Goal: Task Accomplishment & Management: Complete application form

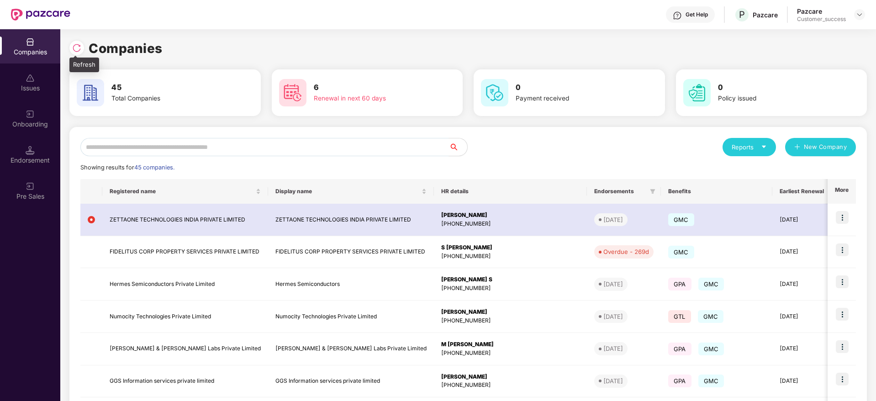
click at [77, 42] on div at bounding box center [76, 48] width 15 height 15
click at [32, 112] on img at bounding box center [30, 114] width 9 height 9
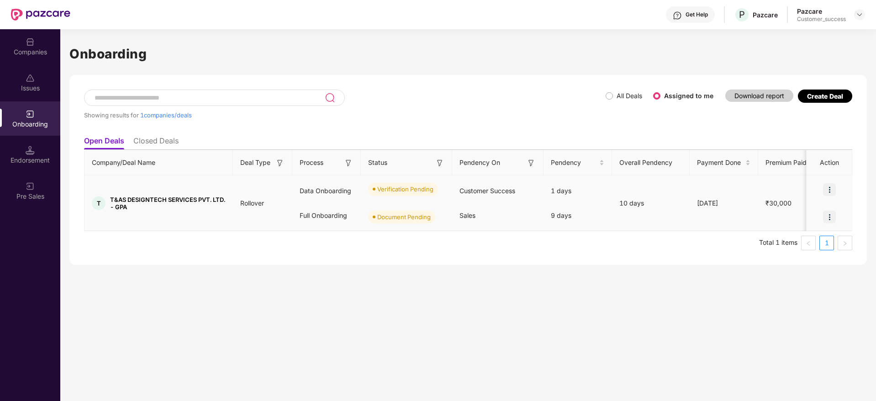
click at [830, 190] on img at bounding box center [829, 189] width 13 height 13
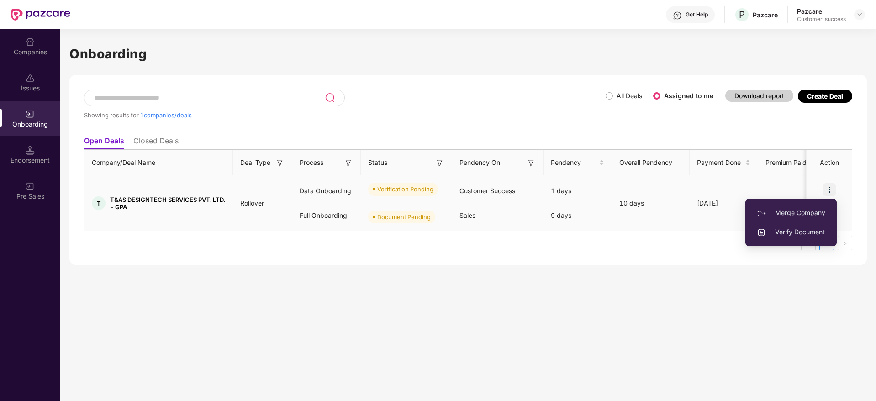
click at [792, 231] on span "Verify Document" at bounding box center [791, 232] width 69 height 10
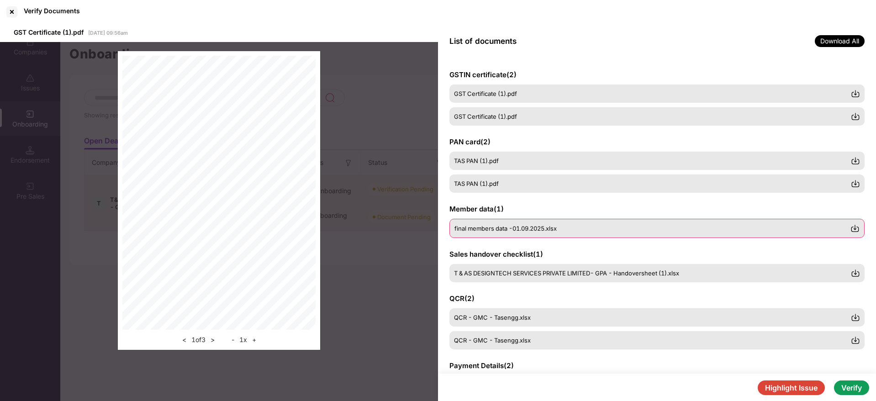
click at [580, 231] on div "final members data -01.09.2025.xlsx" at bounding box center [653, 228] width 396 height 7
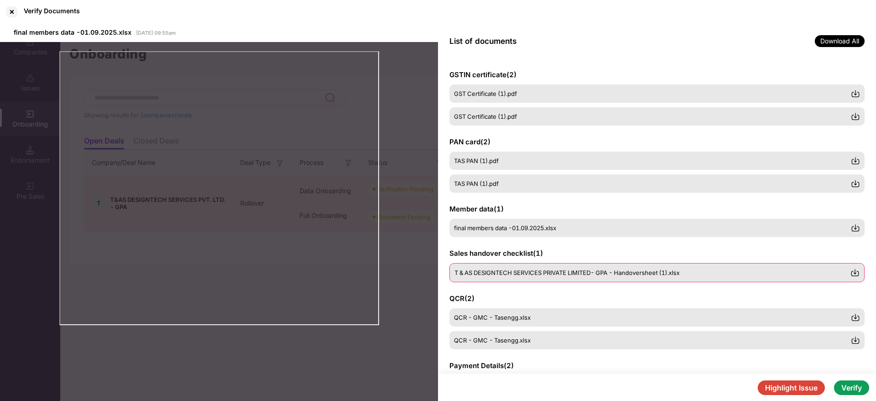
click at [632, 269] on span "T & AS DESIGNTECH SERVICES PRIVATE LIMITED- GPA - Handoversheet (1).xlsx" at bounding box center [567, 272] width 225 height 7
click at [805, 384] on button "Highlight Issue" at bounding box center [791, 388] width 67 height 15
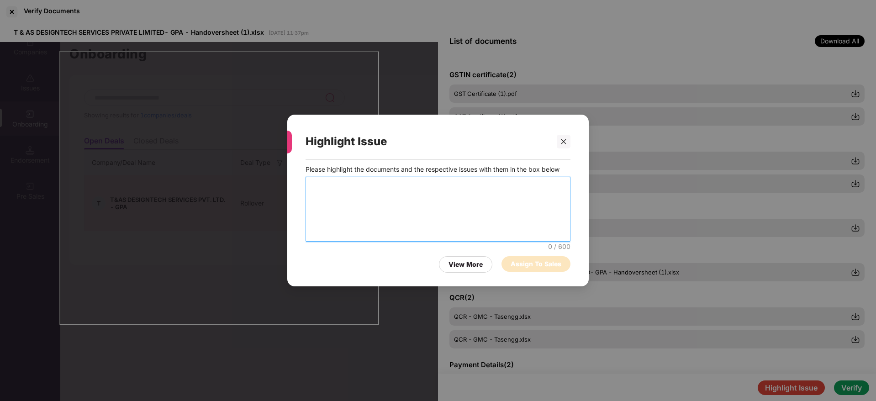
click at [453, 190] on textarea at bounding box center [438, 209] width 265 height 65
type textarea "**********"
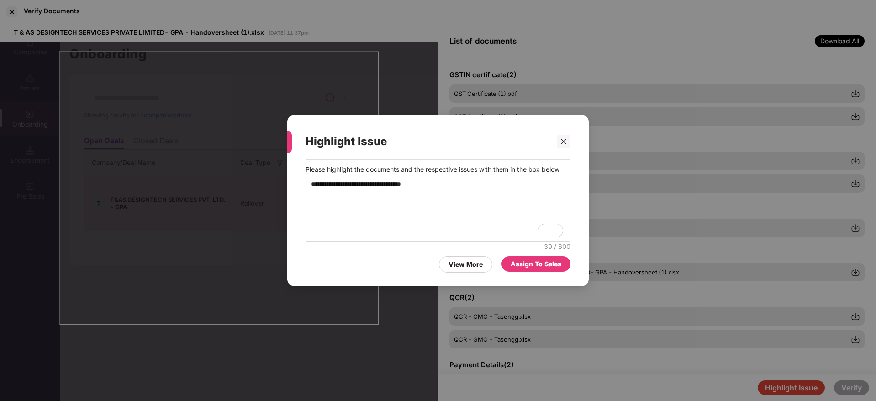
click at [541, 262] on div "Assign To Sales" at bounding box center [536, 264] width 51 height 10
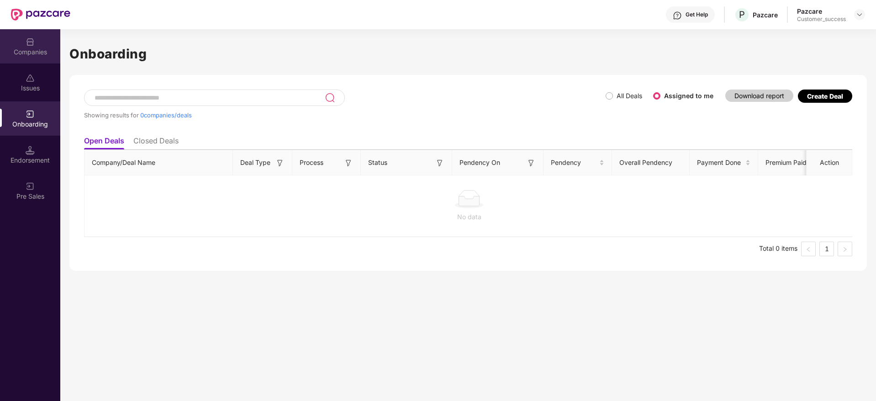
click at [30, 43] on img at bounding box center [30, 41] width 9 height 9
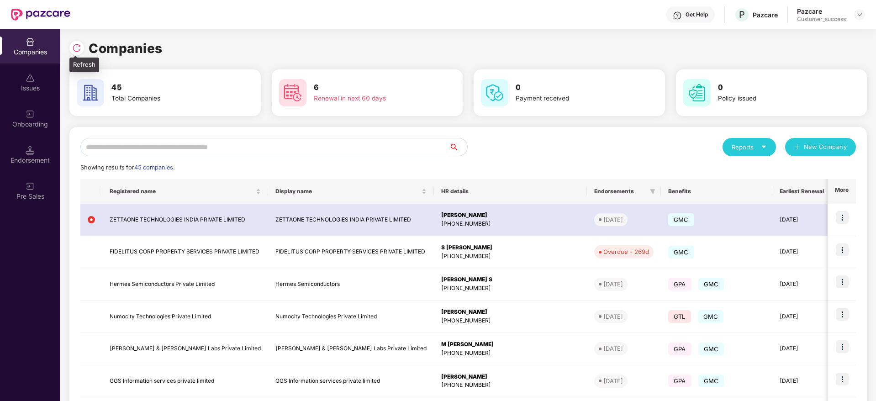
click at [78, 51] on img at bounding box center [76, 47] width 9 height 9
click at [260, 143] on input "text" at bounding box center [264, 147] width 369 height 18
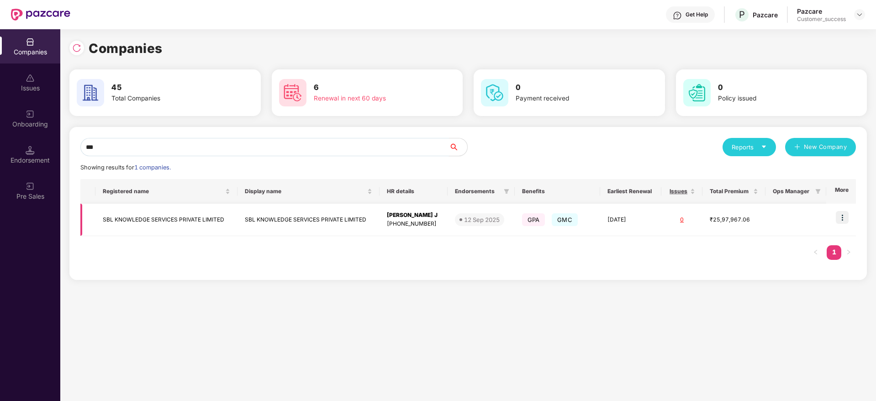
type input "***"
click at [843, 214] on img at bounding box center [842, 217] width 13 height 13
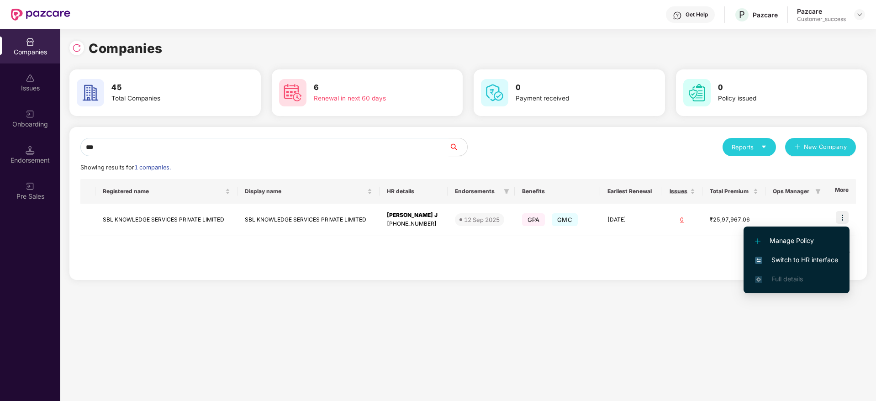
click at [805, 262] on span "Switch to HR interface" at bounding box center [796, 260] width 83 height 10
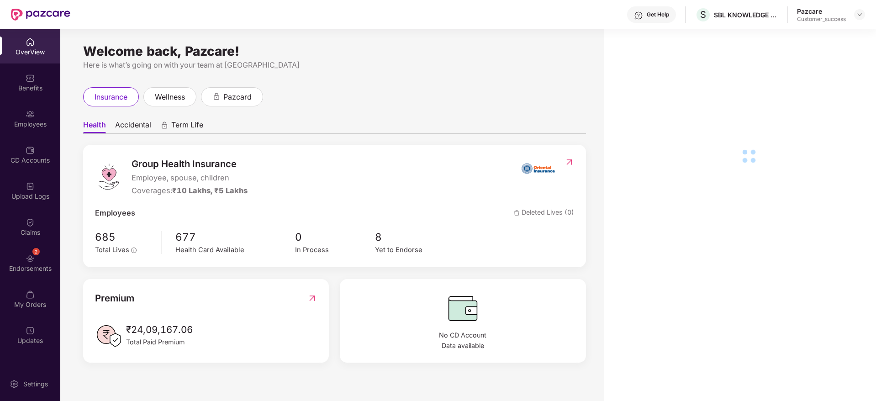
click at [32, 123] on div "Employees" at bounding box center [30, 124] width 60 height 9
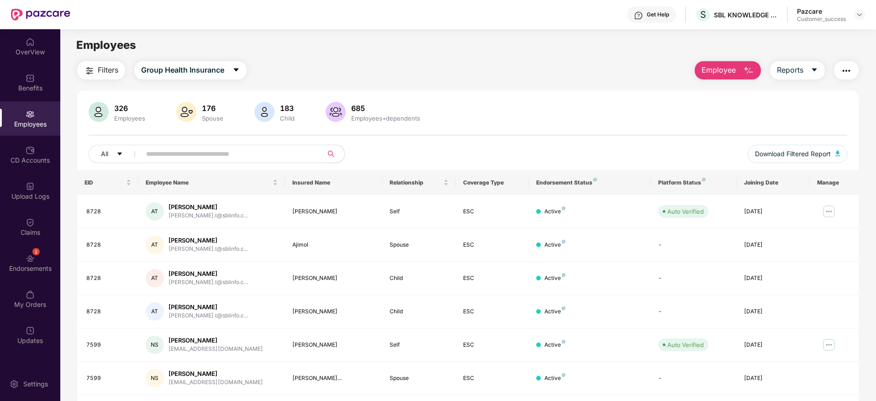
click at [229, 154] on input "text" at bounding box center [228, 154] width 164 height 14
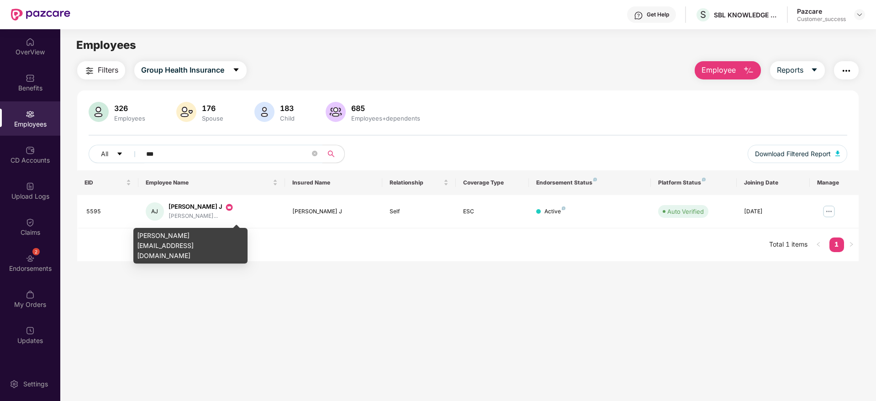
type input "***"
drag, startPoint x: 136, startPoint y: 236, endPoint x: 231, endPoint y: 236, distance: 94.6
click at [231, 236] on div "albert.eronimush@sblcorp.com" at bounding box center [190, 246] width 114 height 36
copy div "albert.eronimush@sblcorp.com"
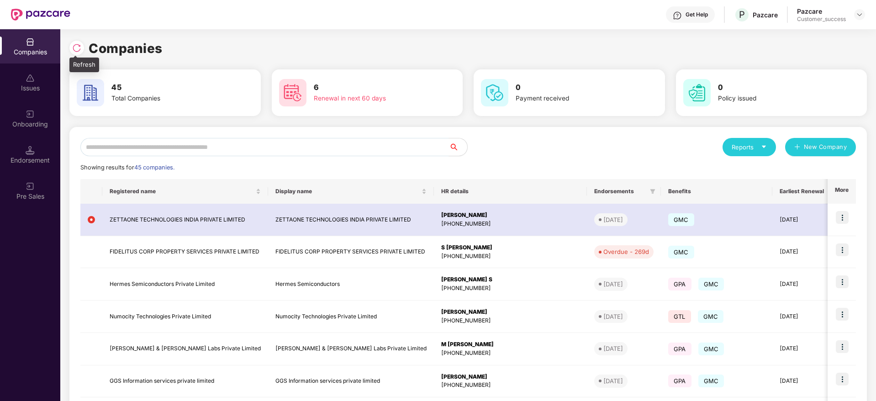
click at [76, 50] on img at bounding box center [76, 47] width 9 height 9
click at [77, 48] on img at bounding box center [76, 47] width 9 height 9
click at [292, 153] on input "text" at bounding box center [264, 147] width 369 height 18
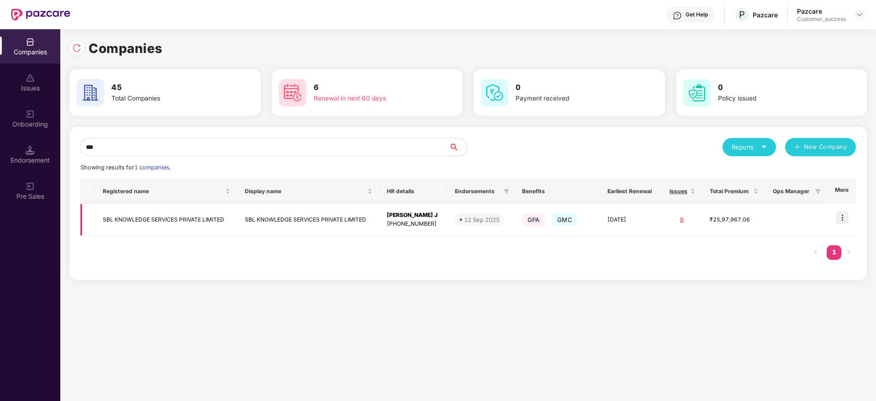
type input "***"
click at [843, 217] on img at bounding box center [842, 217] width 13 height 13
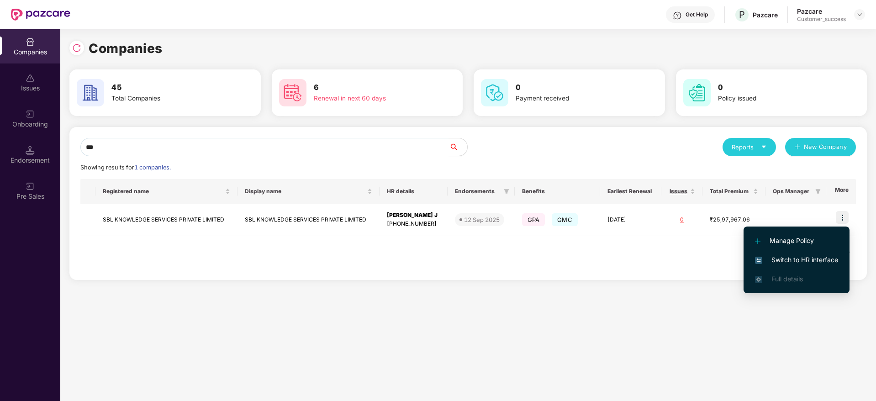
click at [809, 258] on span "Switch to HR interface" at bounding box center [796, 260] width 83 height 10
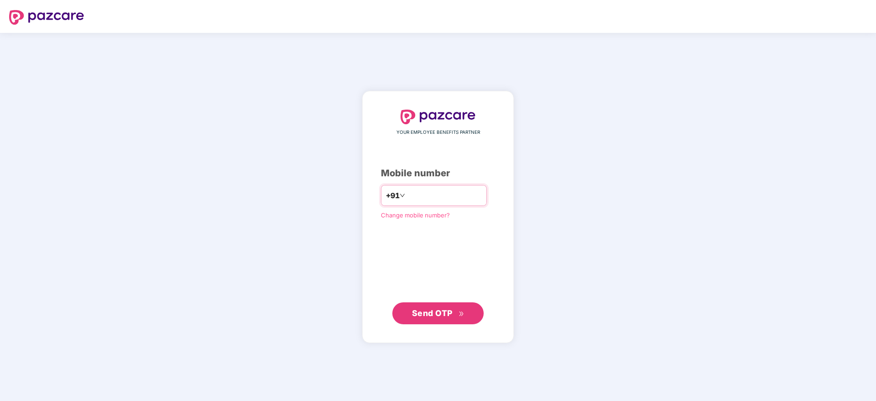
type input "**********"
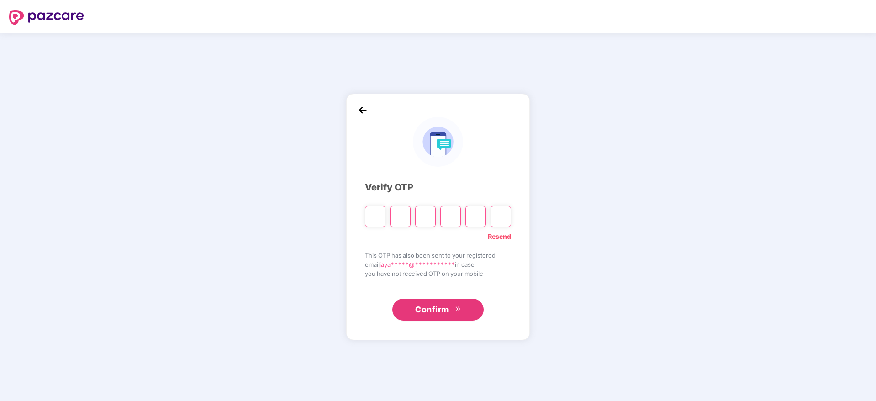
paste input "*"
type input "*"
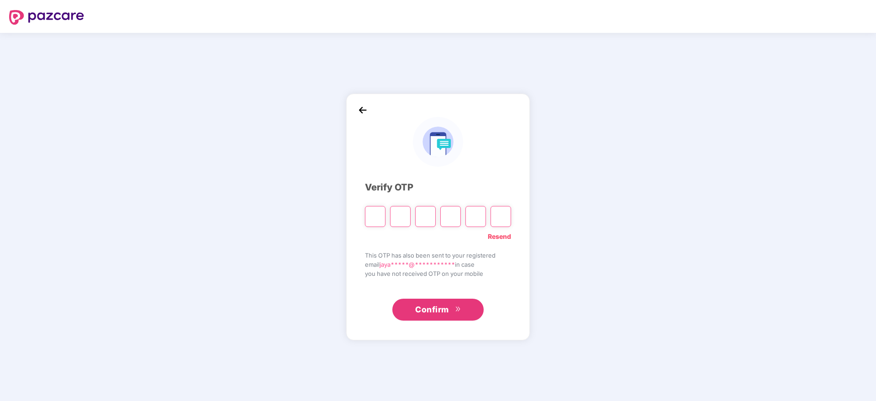
type input "*"
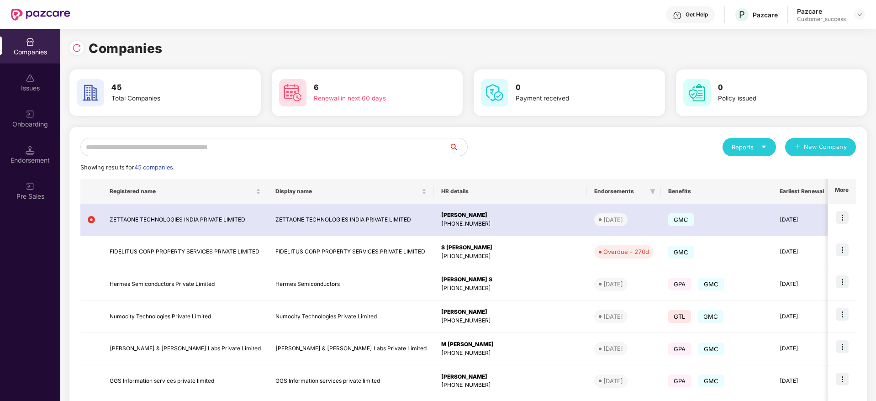
click at [262, 140] on input "text" at bounding box center [264, 147] width 369 height 18
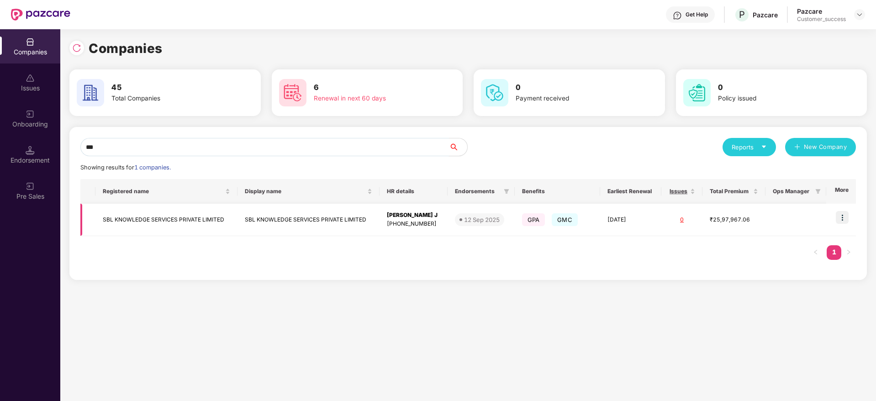
type input "***"
click at [841, 217] on img at bounding box center [842, 217] width 13 height 13
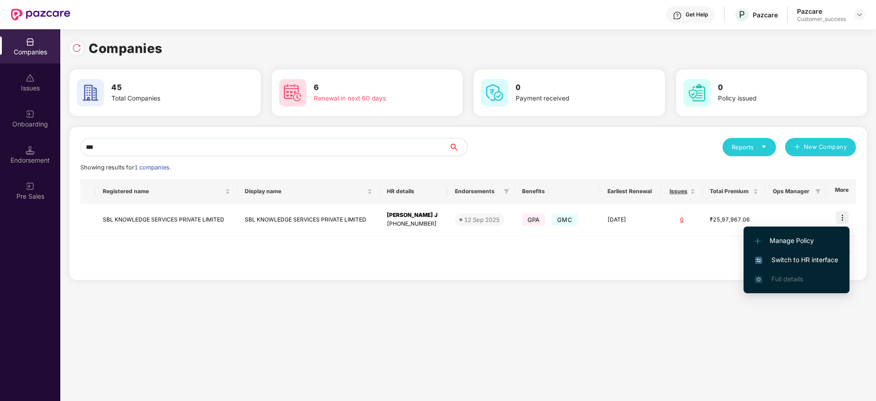
click at [821, 261] on span "Switch to HR interface" at bounding box center [796, 260] width 83 height 10
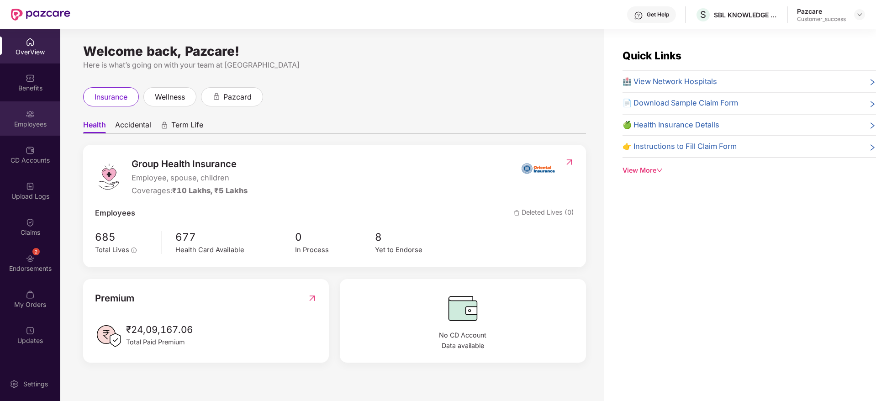
click at [26, 122] on div "Employees" at bounding box center [30, 124] width 60 height 9
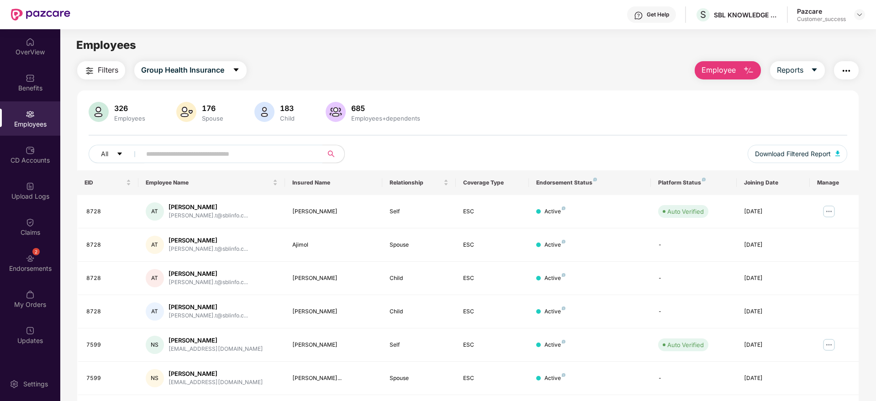
click at [191, 155] on input "text" at bounding box center [228, 154] width 164 height 14
paste input "****"
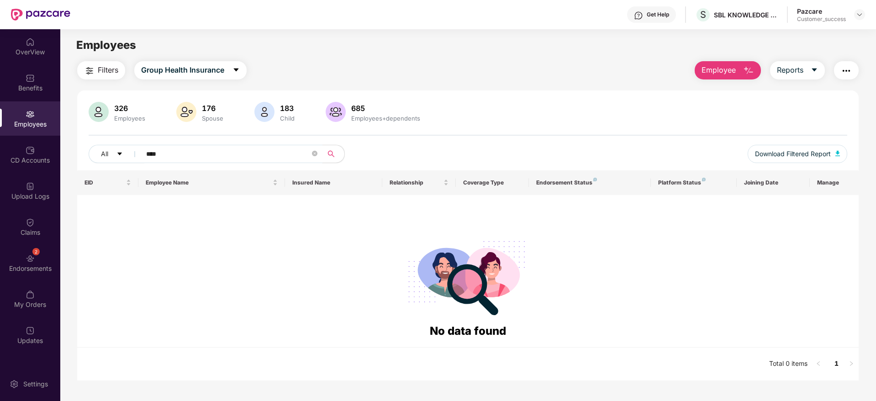
drag, startPoint x: 201, startPoint y: 155, endPoint x: 76, endPoint y: 153, distance: 124.7
click at [76, 153] on div "Filters Group Health Insurance Employee Reports 326 Employees 176 Spouse 183 Ch…" at bounding box center [468, 220] width 816 height 319
paste input "text"
drag, startPoint x: 187, startPoint y: 155, endPoint x: 96, endPoint y: 165, distance: 91.5
click at [96, 165] on div "All **** Download Filtered Report" at bounding box center [468, 158] width 759 height 26
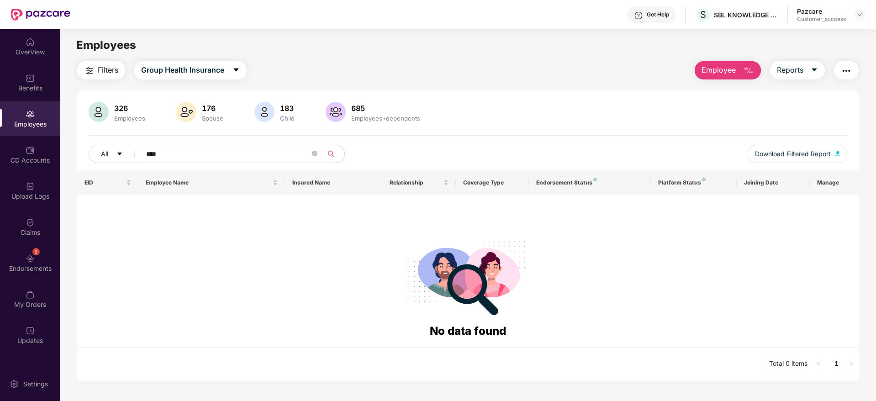
paste input "text"
type input "****"
click at [862, 18] on div at bounding box center [859, 14] width 11 height 11
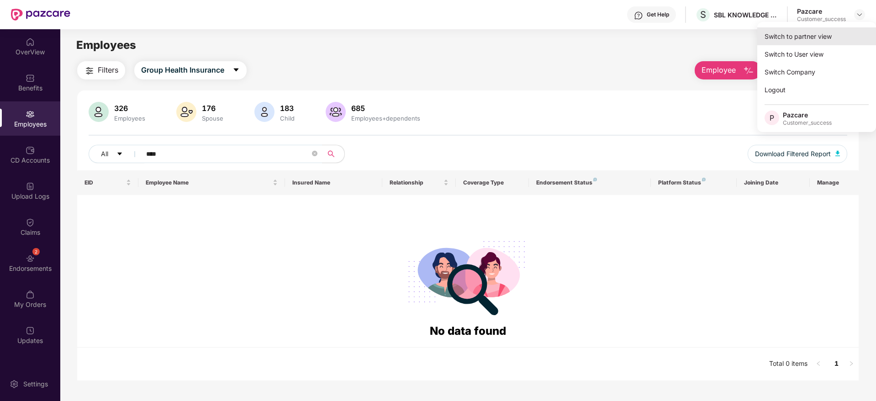
click at [818, 35] on div "Switch to partner view" at bounding box center [817, 36] width 119 height 18
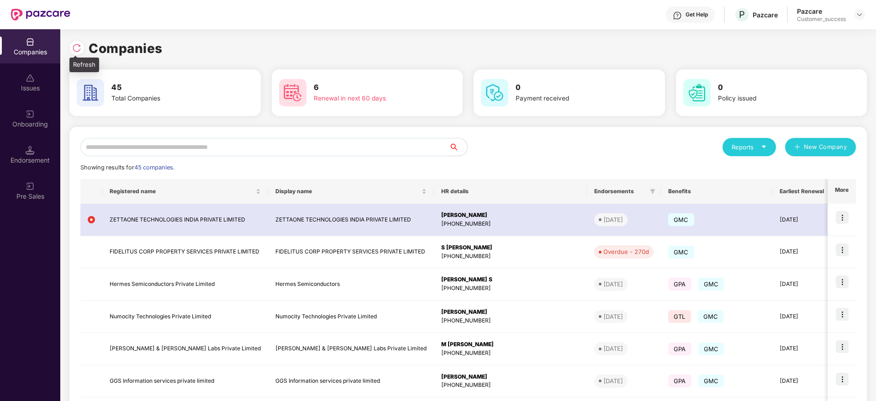
click at [84, 46] on div at bounding box center [78, 46] width 19 height 17
click at [78, 45] on img at bounding box center [76, 47] width 9 height 9
click at [75, 48] on img at bounding box center [76, 47] width 9 height 9
click at [74, 47] on img at bounding box center [76, 47] width 9 height 9
click at [247, 140] on input "text" at bounding box center [264, 147] width 369 height 18
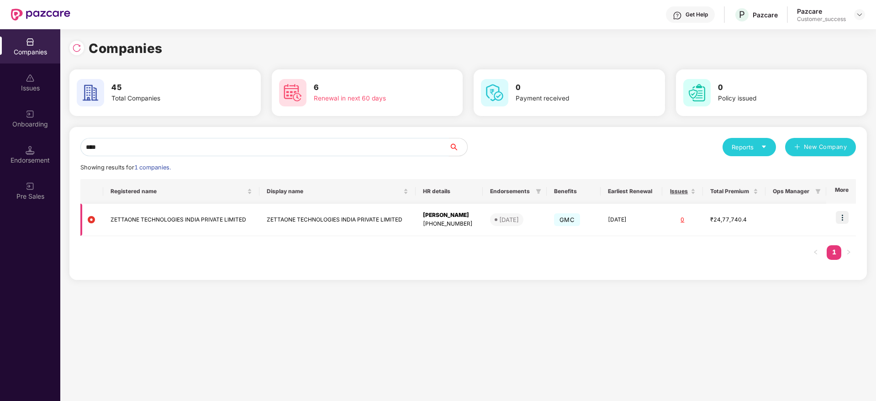
type input "****"
click at [849, 215] on img at bounding box center [842, 217] width 13 height 13
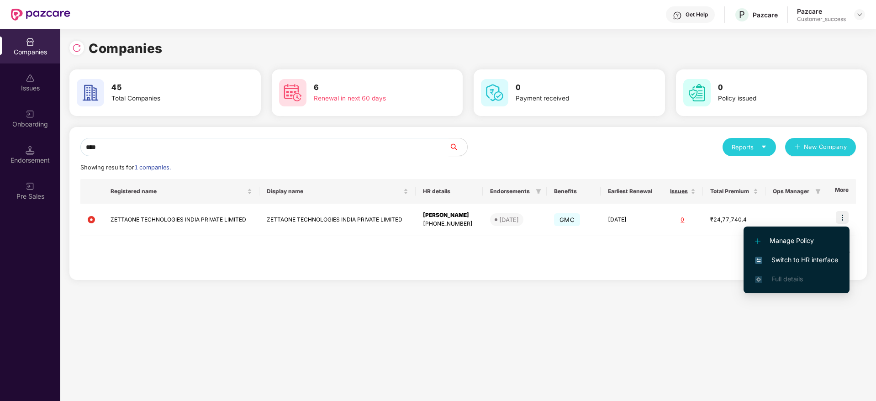
click at [808, 264] on span "Switch to HR interface" at bounding box center [796, 260] width 83 height 10
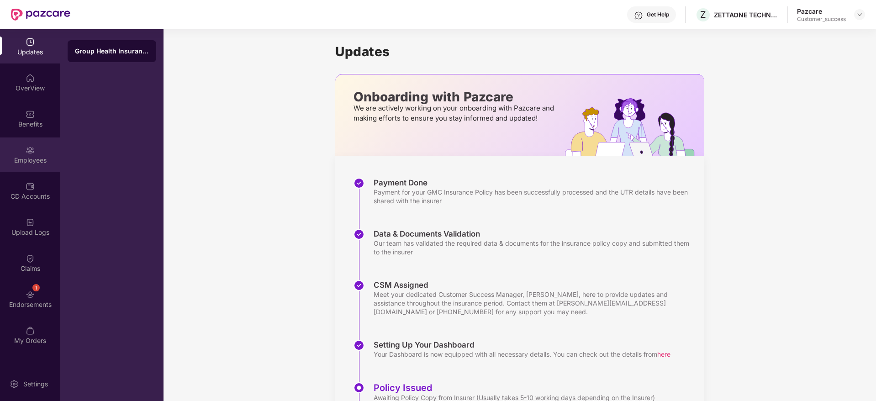
click at [27, 140] on div "Employees" at bounding box center [30, 155] width 60 height 34
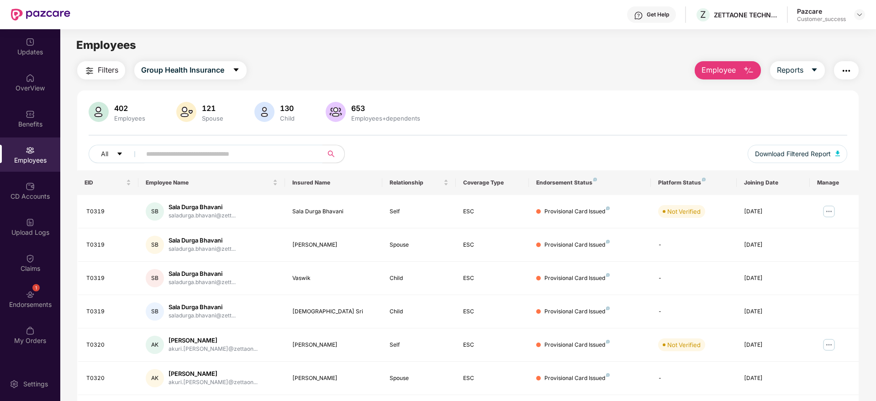
click at [195, 158] on input "text" at bounding box center [228, 154] width 164 height 14
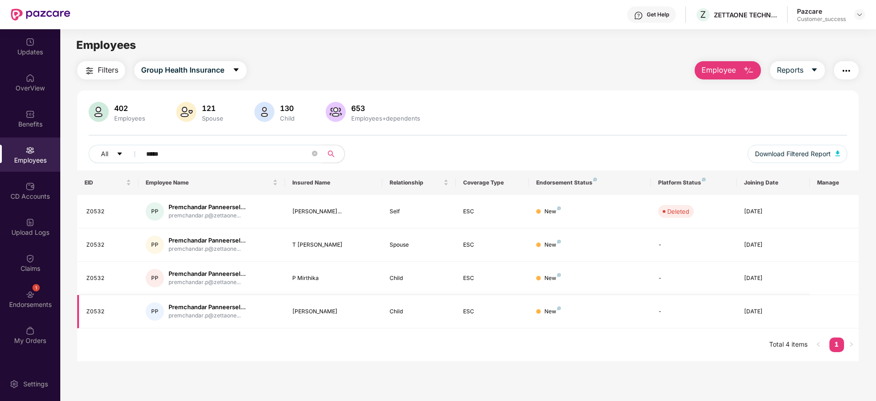
type input "*****"
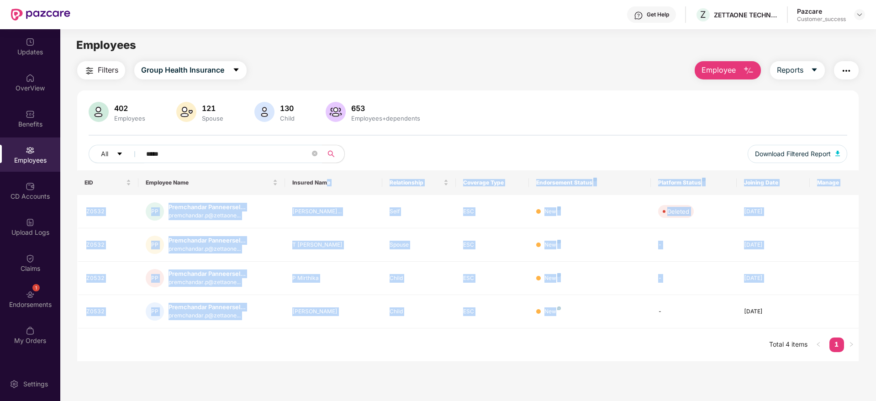
drag, startPoint x: 614, startPoint y: 318, endPoint x: 325, endPoint y: 188, distance: 316.6
click at [325, 188] on table "EID Employee Name Insured Name Relationship Coverage Type Endorsement Status Pl…" at bounding box center [468, 249] width 782 height 158
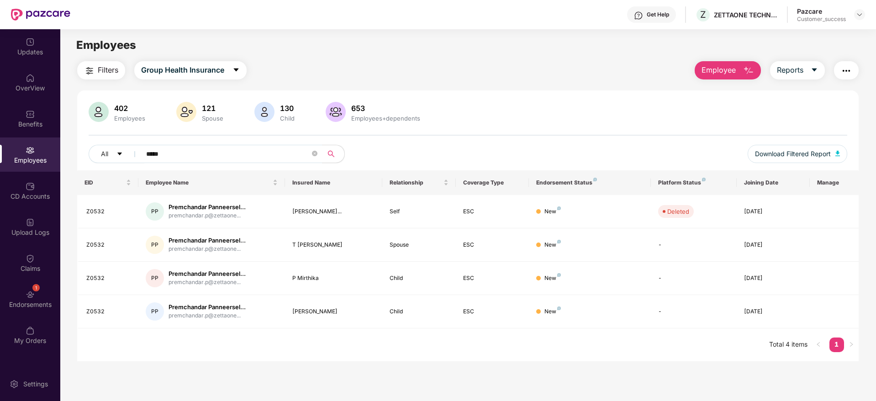
click at [537, 68] on div "Filters Group Health Insurance Employee Reports" at bounding box center [468, 70] width 782 height 18
click at [860, 16] on img at bounding box center [859, 14] width 7 height 7
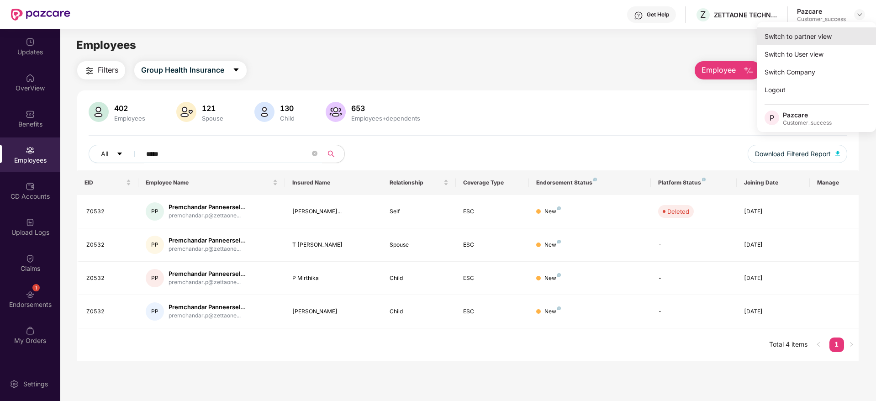
click at [831, 33] on div "Switch to partner view" at bounding box center [817, 36] width 119 height 18
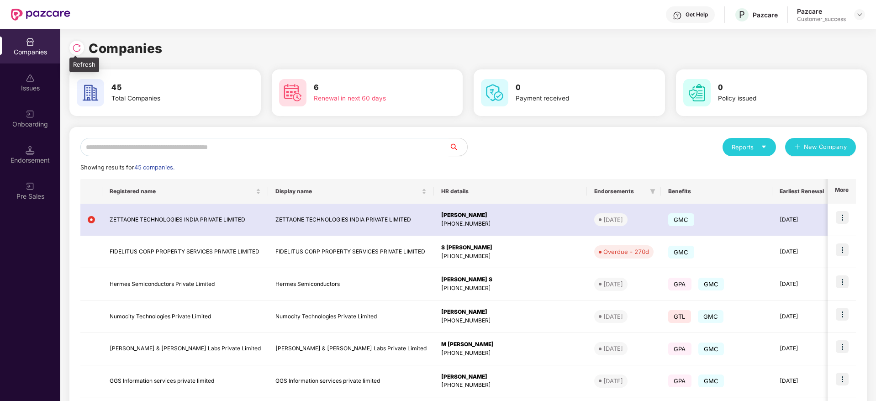
click at [70, 44] on div at bounding box center [76, 48] width 15 height 15
click at [80, 46] on img at bounding box center [76, 47] width 9 height 9
click at [223, 154] on input "text" at bounding box center [264, 147] width 369 height 18
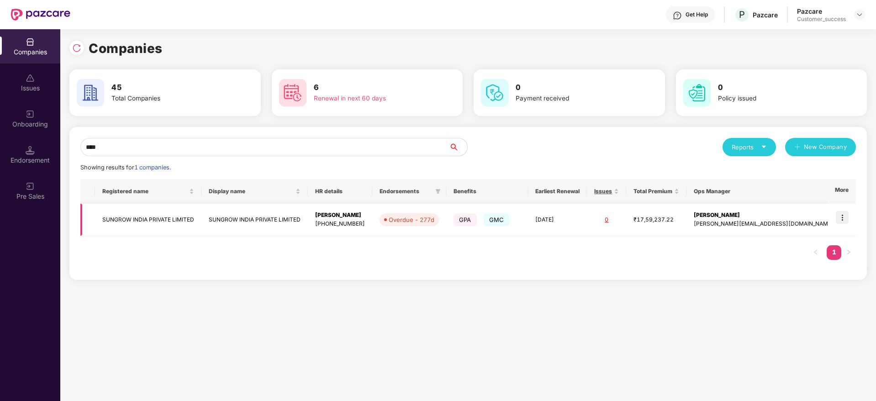
type input "****"
click at [846, 217] on img at bounding box center [842, 217] width 13 height 13
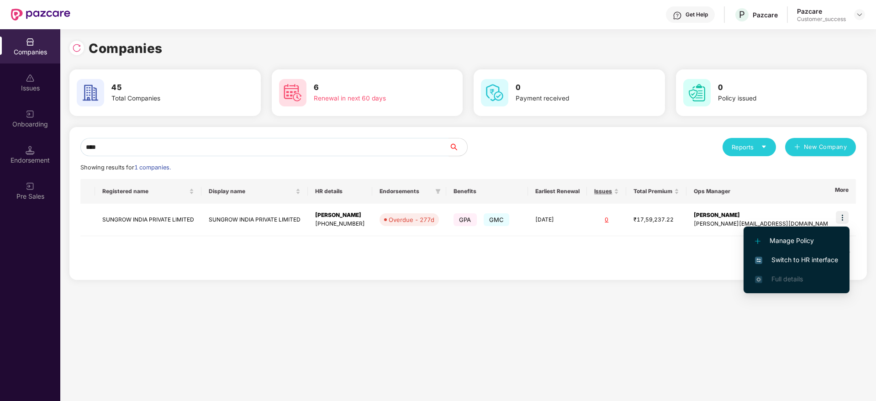
click at [811, 260] on span "Switch to HR interface" at bounding box center [796, 260] width 83 height 10
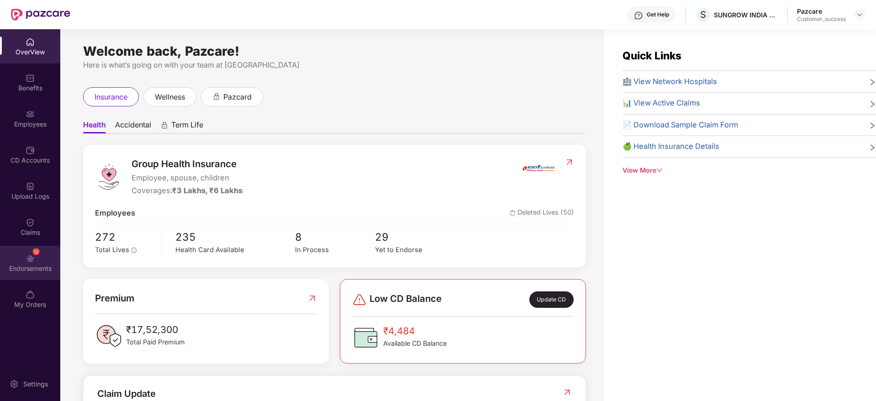
click at [18, 255] on div "12 Endorsements" at bounding box center [30, 263] width 60 height 34
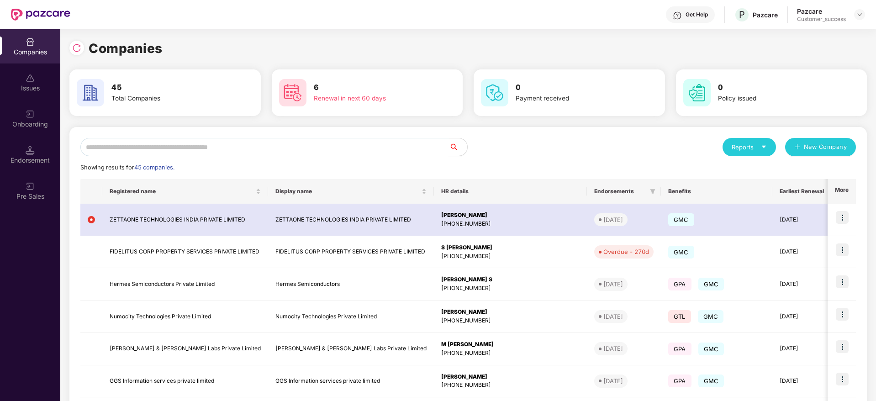
click at [199, 147] on input "text" at bounding box center [264, 147] width 369 height 18
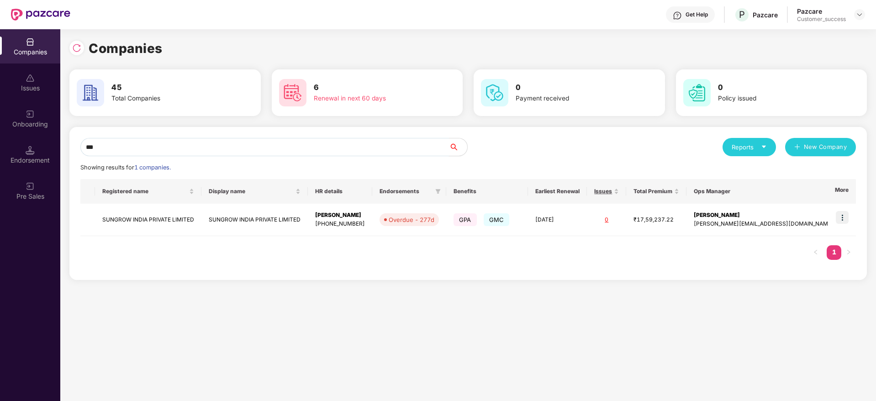
type input "****"
click at [33, 154] on div "Companies Issues Onboarding Endorsement Pre Sales Companies 45 Total Companies …" at bounding box center [438, 215] width 876 height 372
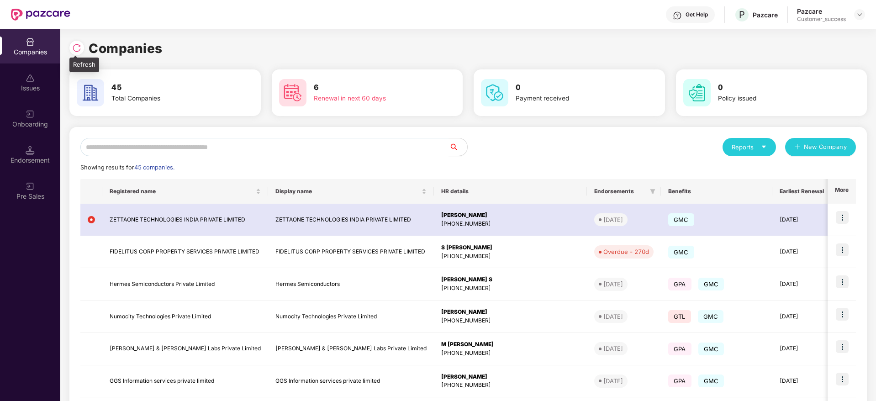
click at [79, 42] on div at bounding box center [76, 48] width 15 height 15
click at [74, 46] on img at bounding box center [76, 47] width 9 height 9
click at [77, 49] on img at bounding box center [76, 47] width 9 height 9
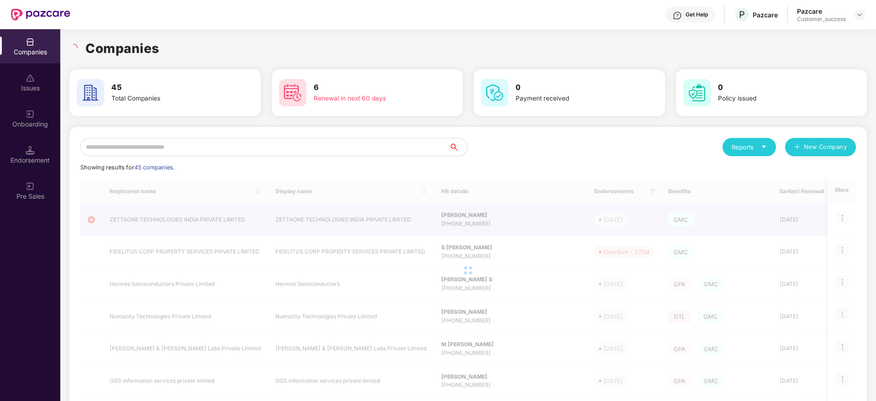
click at [171, 47] on div "Companies" at bounding box center [468, 48] width 798 height 20
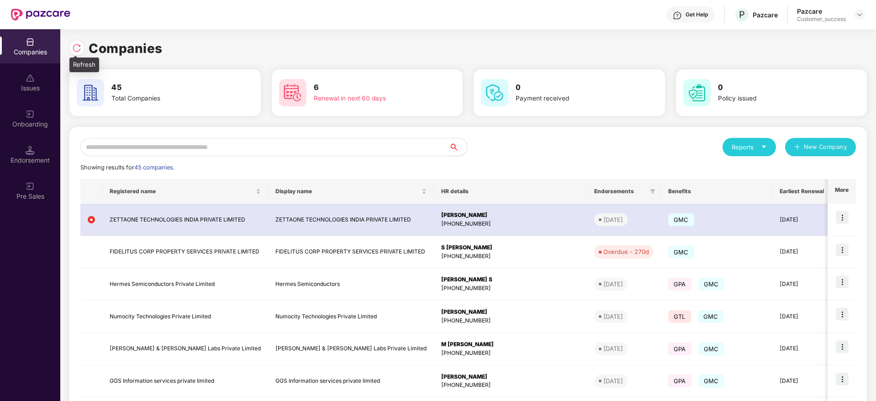
click at [75, 42] on div at bounding box center [76, 48] width 15 height 15
click at [220, 145] on input "text" at bounding box center [264, 147] width 369 height 18
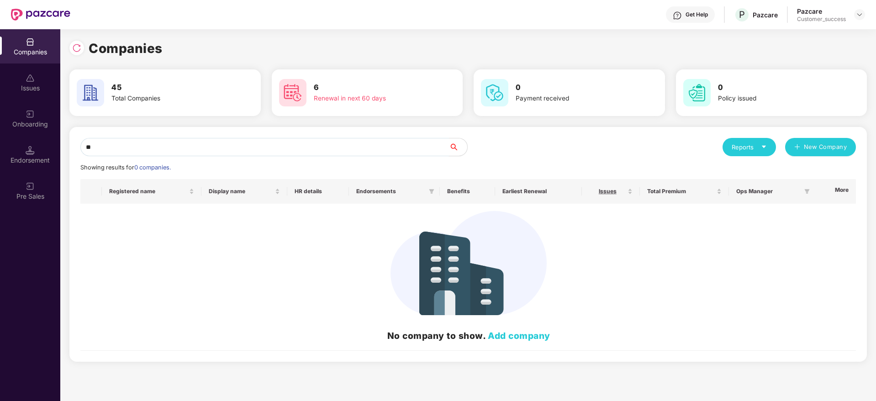
type input "*"
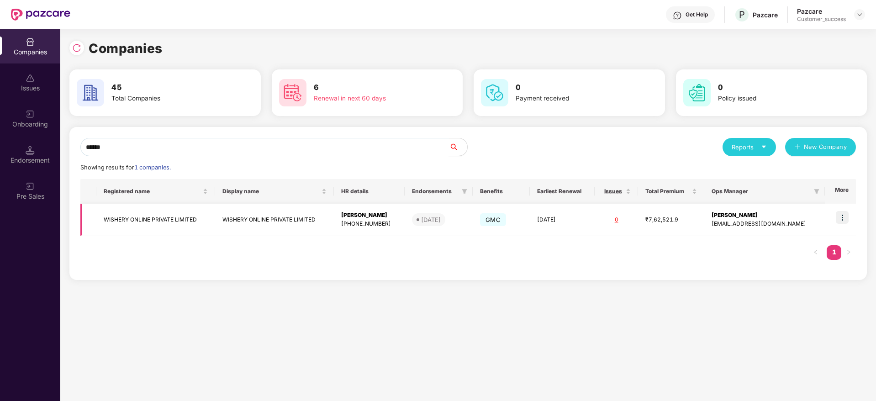
type input "******"
click at [164, 209] on td "WISHERY ONLINE PRIVATE LIMITED" at bounding box center [155, 220] width 119 height 32
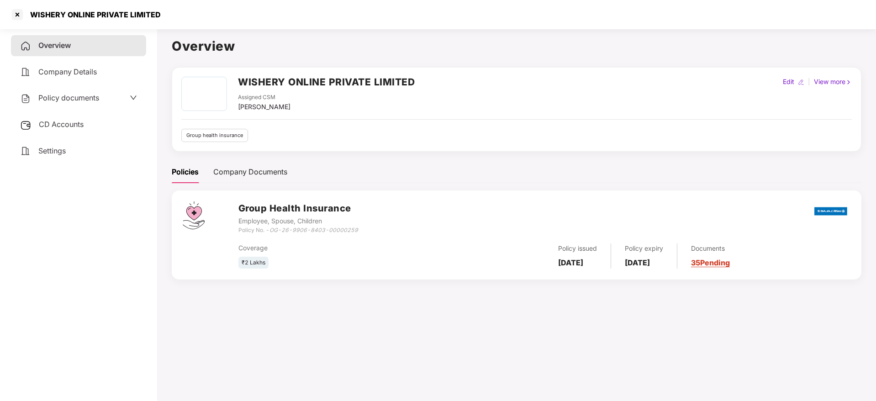
click at [85, 95] on span "Policy documents" at bounding box center [68, 97] width 61 height 9
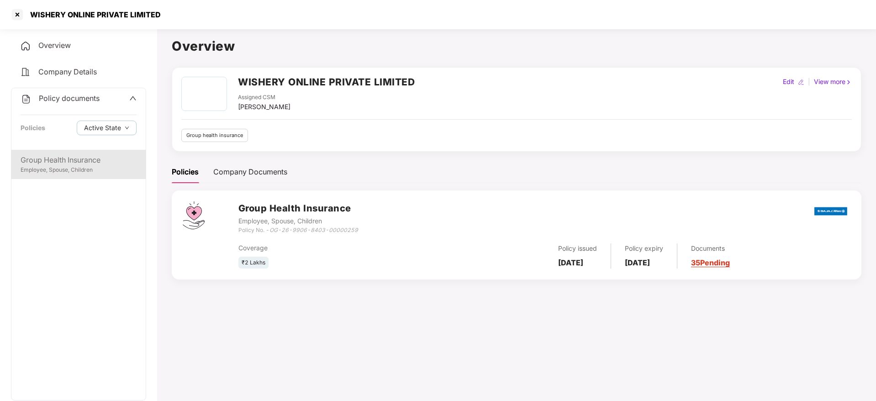
click at [89, 157] on div "Group Health Insurance" at bounding box center [79, 159] width 116 height 11
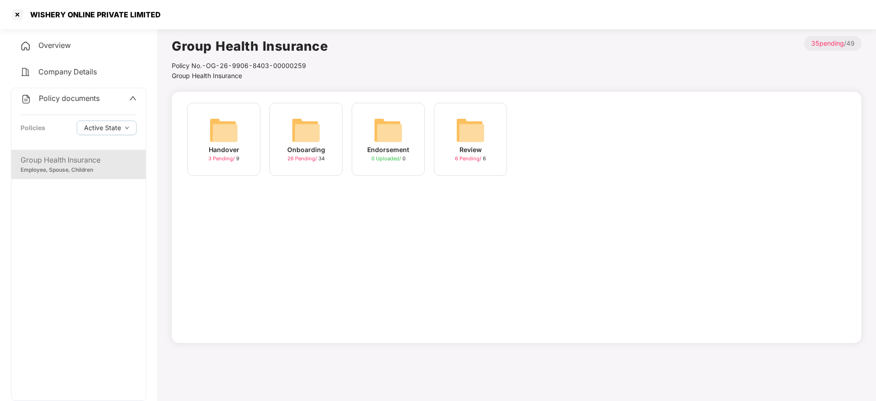
click at [306, 133] on img at bounding box center [306, 130] width 29 height 29
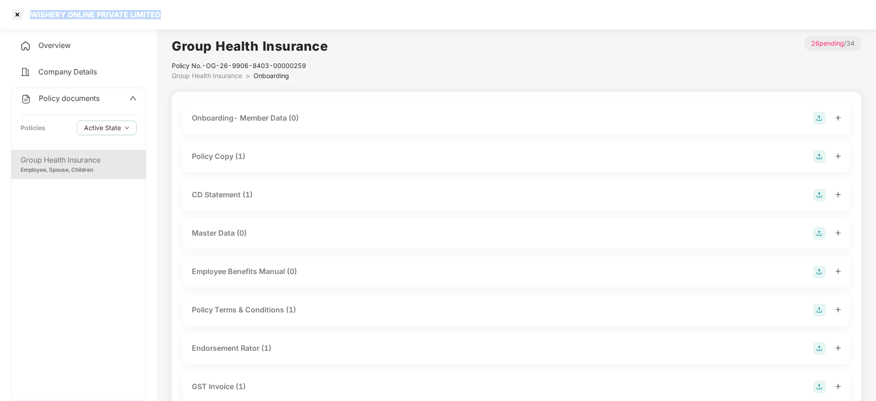
drag, startPoint x: 160, startPoint y: 11, endPoint x: 31, endPoint y: 11, distance: 129.3
click at [31, 11] on div "WISHERY ONLINE PRIVATE LIMITED" at bounding box center [438, 14] width 876 height 29
copy div "WISHERY ONLINE PRIVATE LIMITED"
click at [20, 19] on div at bounding box center [17, 14] width 15 height 15
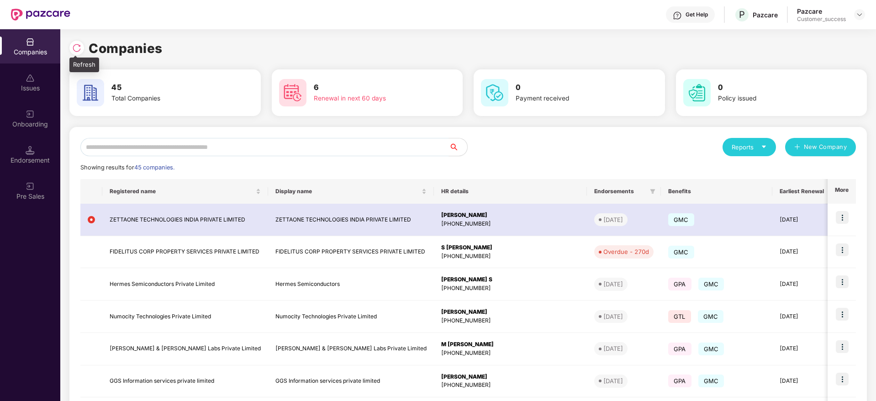
click at [76, 47] on img at bounding box center [76, 47] width 9 height 9
click at [73, 47] on img at bounding box center [76, 47] width 9 height 9
click at [292, 143] on input "text" at bounding box center [264, 147] width 369 height 18
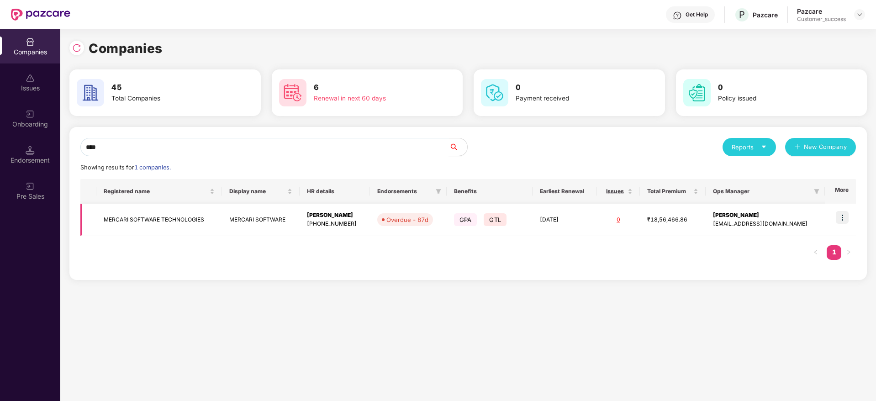
type input "****"
click at [844, 212] on img at bounding box center [842, 217] width 13 height 13
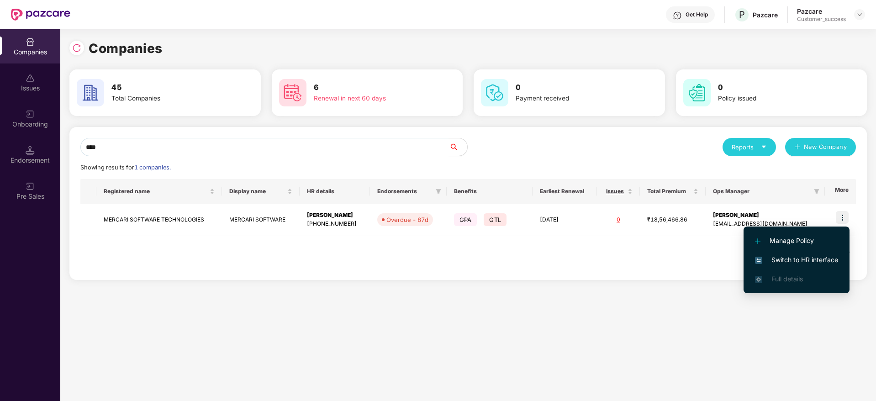
click at [812, 264] on span "Switch to HR interface" at bounding box center [796, 260] width 83 height 10
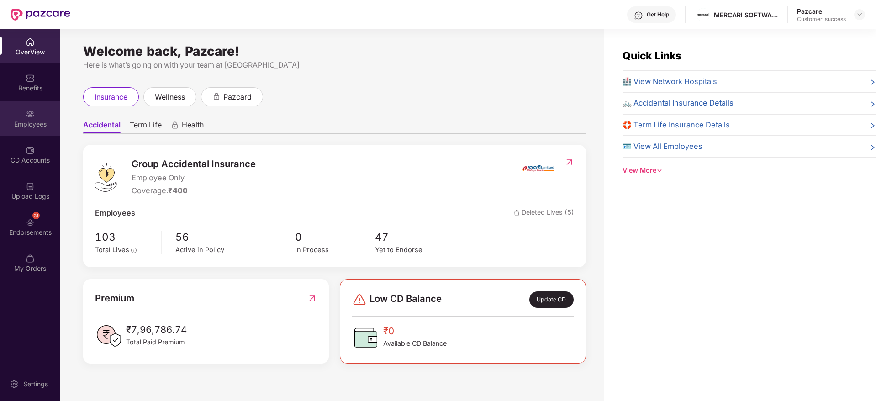
click at [27, 112] on img at bounding box center [30, 114] width 9 height 9
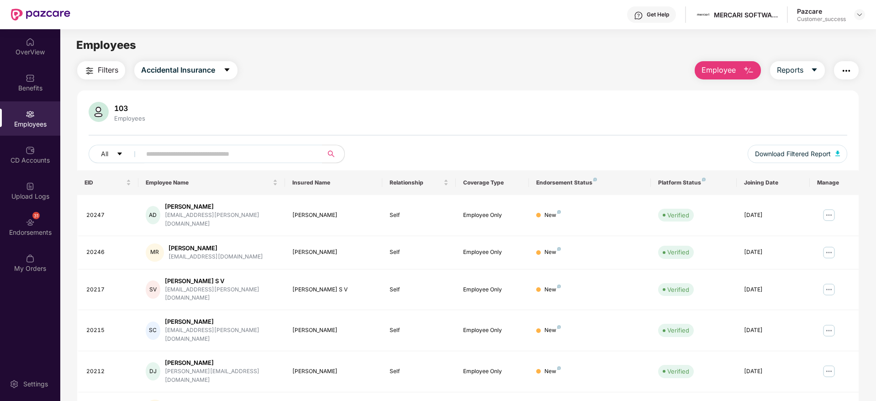
click at [724, 84] on div "Filters Accidental Insurance Employee Reports 103 Employees All Download Filter…" at bounding box center [468, 330] width 782 height 539
click at [726, 76] on button "Employee" at bounding box center [728, 70] width 66 height 18
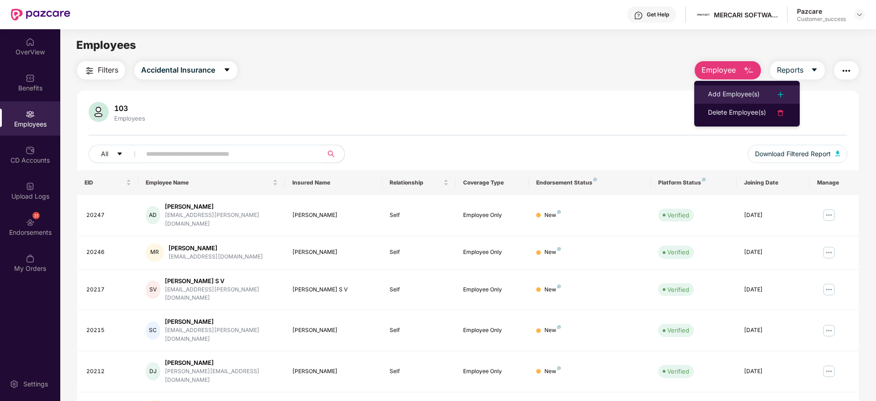
click at [732, 94] on div "Add Employee(s)" at bounding box center [734, 94] width 52 height 11
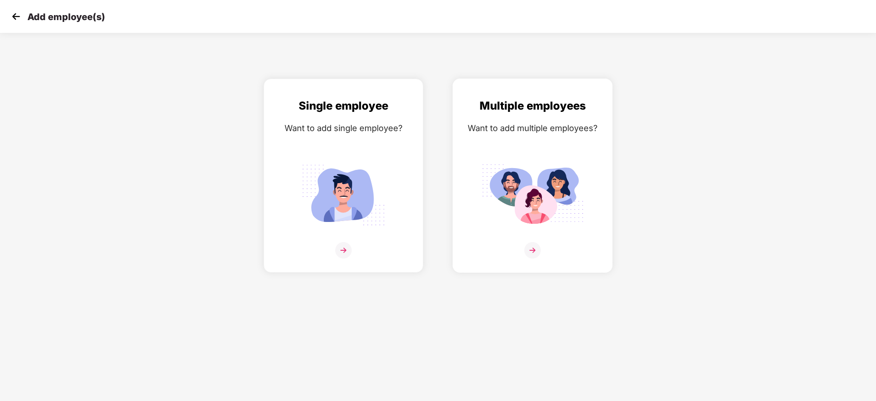
click at [526, 169] on img at bounding box center [533, 194] width 102 height 71
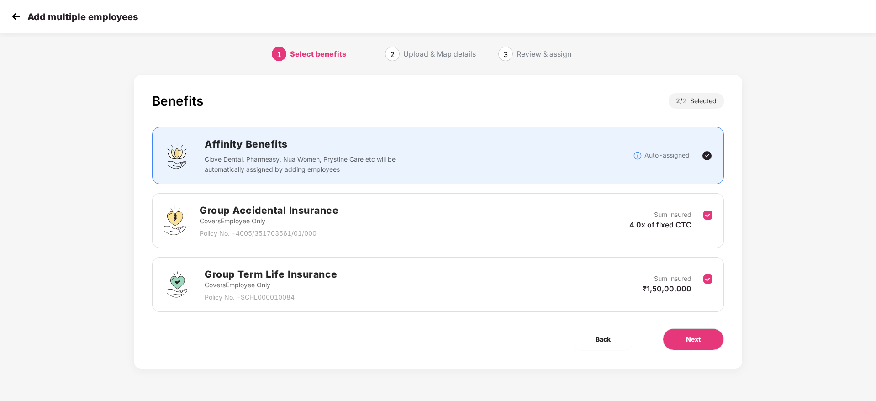
scroll to position [0, 1]
click at [713, 355] on div "Benefits 2 / 2 Selected Affinity Benefits Clove Dental, Pharmeasy, Nua Women, P…" at bounding box center [438, 222] width 609 height 294
click at [713, 341] on button "Next" at bounding box center [693, 340] width 61 height 22
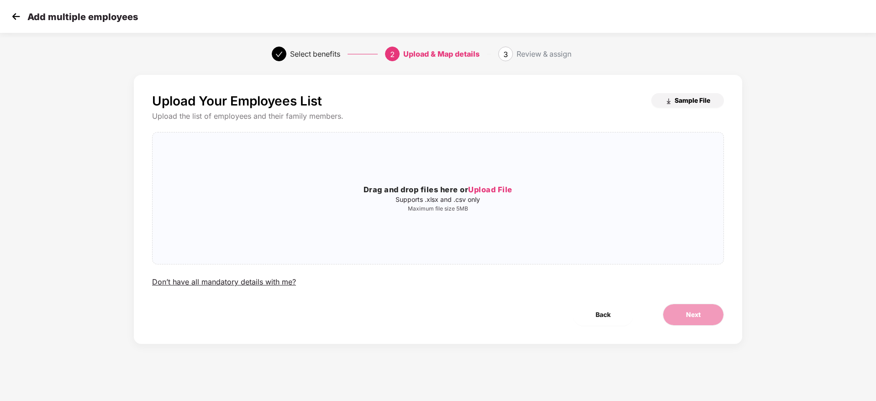
click at [689, 96] on span "Sample File" at bounding box center [693, 100] width 36 height 9
click at [424, 192] on h3 "Drag and drop files here or Upload File" at bounding box center [438, 190] width 571 height 12
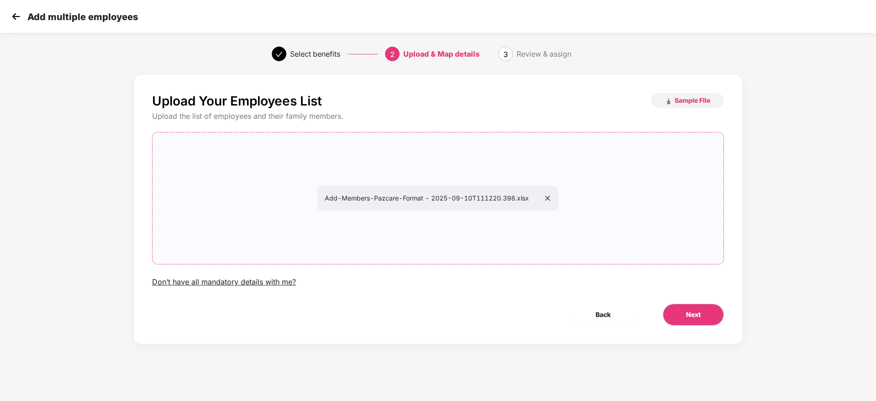
click at [698, 302] on div "Upload Your Employees List Sample File Upload the list of employees and their f…" at bounding box center [438, 209] width 609 height 269
click at [698, 313] on span "Next" at bounding box center [693, 315] width 15 height 10
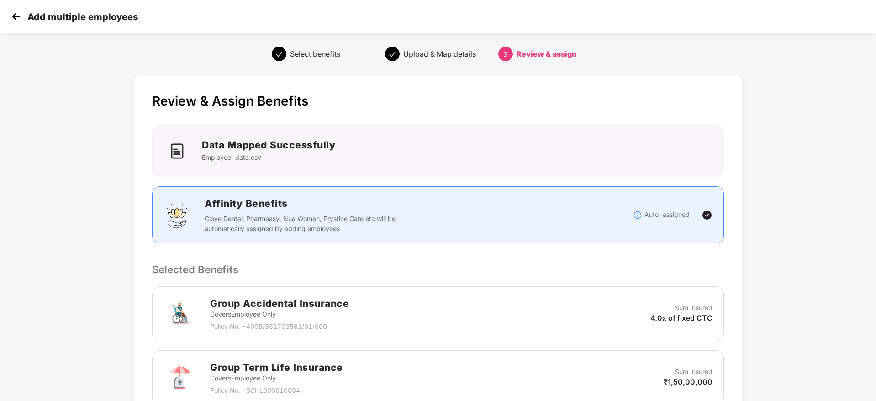
scroll to position [172, 1]
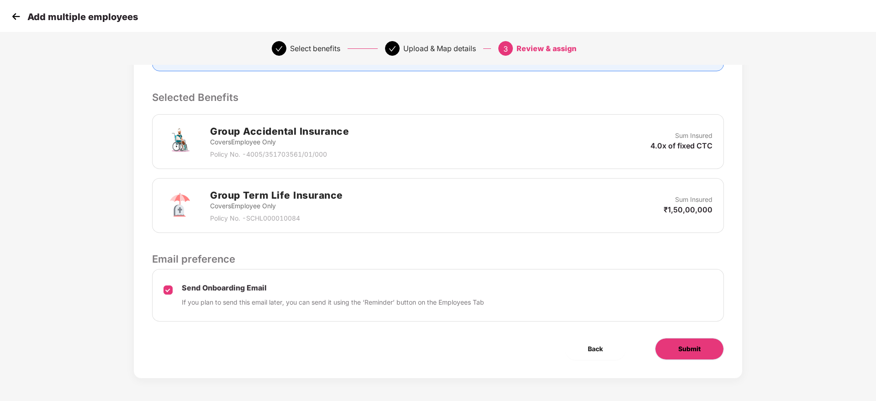
click at [691, 351] on span "Submit" at bounding box center [689, 349] width 22 height 10
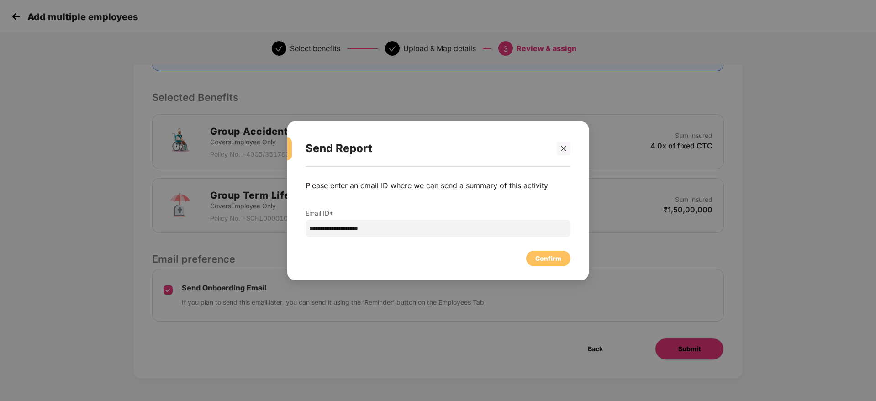
scroll to position [0, 1]
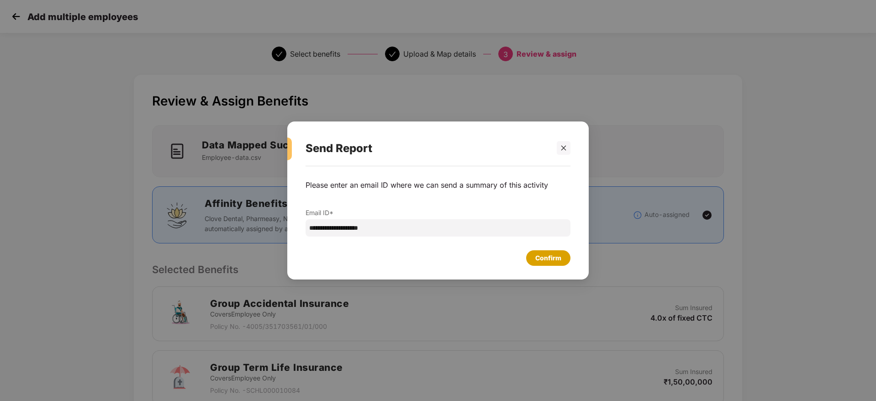
click at [561, 255] on div "Confirm" at bounding box center [548, 258] width 26 height 10
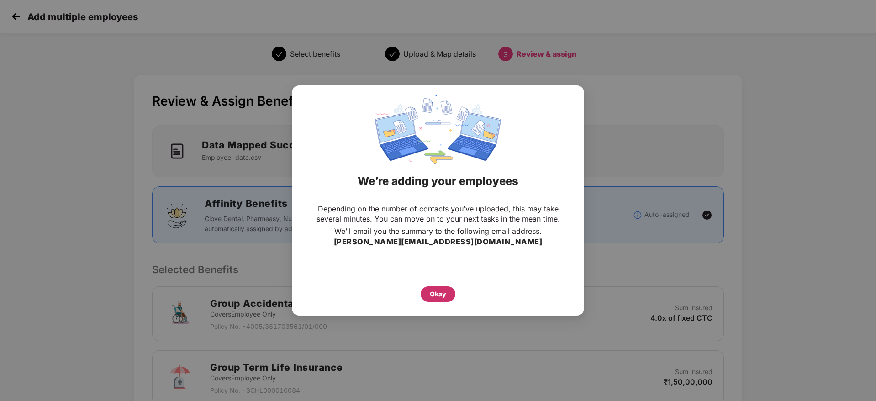
click at [439, 297] on div "Okay" at bounding box center [438, 294] width 16 height 10
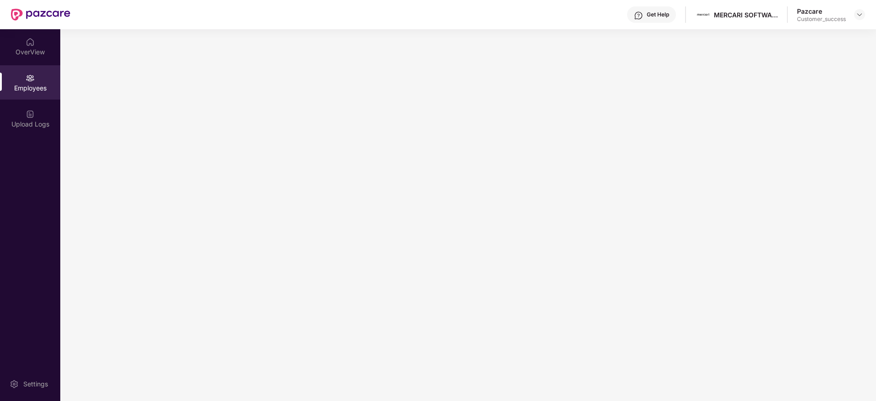
scroll to position [0, 0]
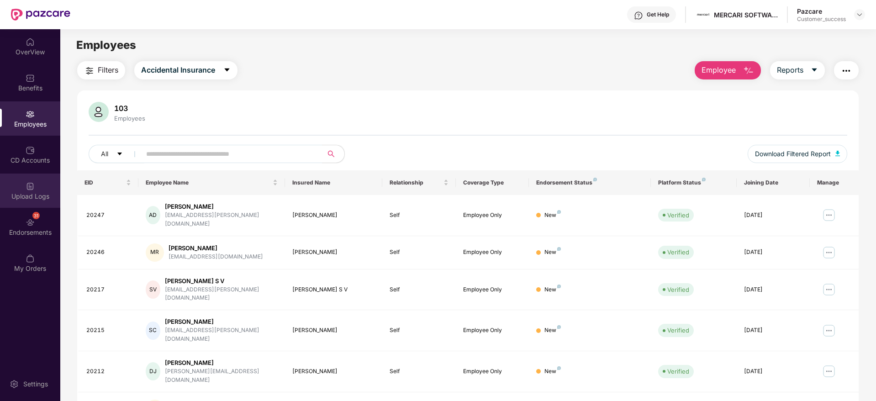
click at [41, 190] on div "Upload Logs" at bounding box center [30, 191] width 60 height 34
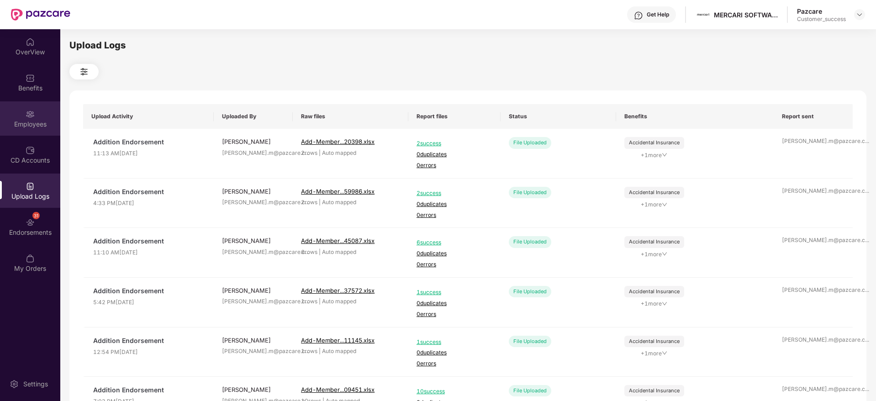
click at [32, 121] on div "Employees" at bounding box center [30, 124] width 60 height 9
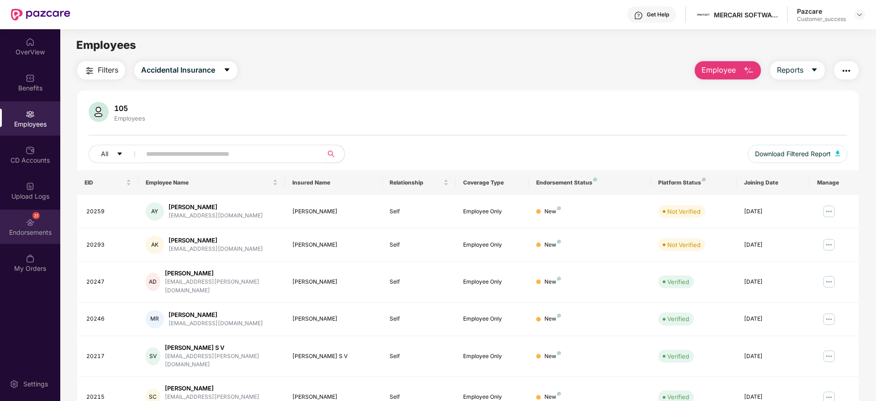
click at [39, 228] on div "Endorsements" at bounding box center [30, 232] width 60 height 9
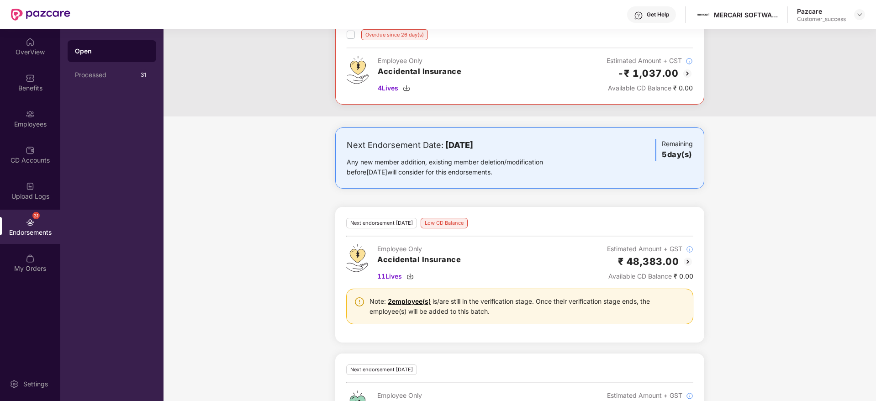
scroll to position [485, 0]
click at [28, 113] on img at bounding box center [30, 114] width 9 height 9
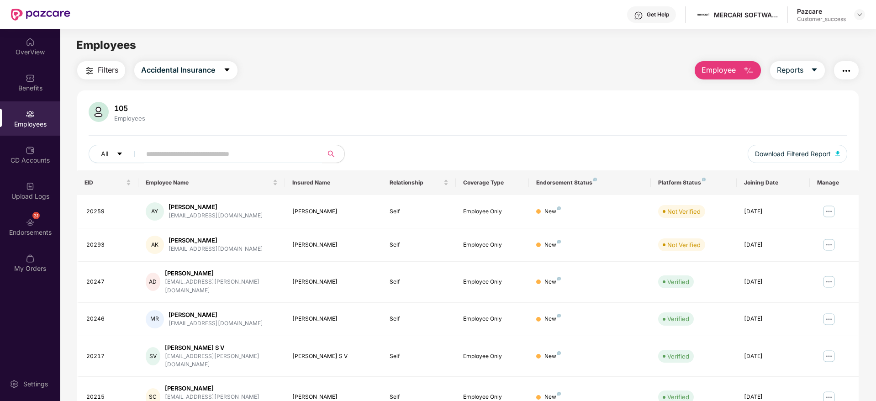
scroll to position [160, 0]
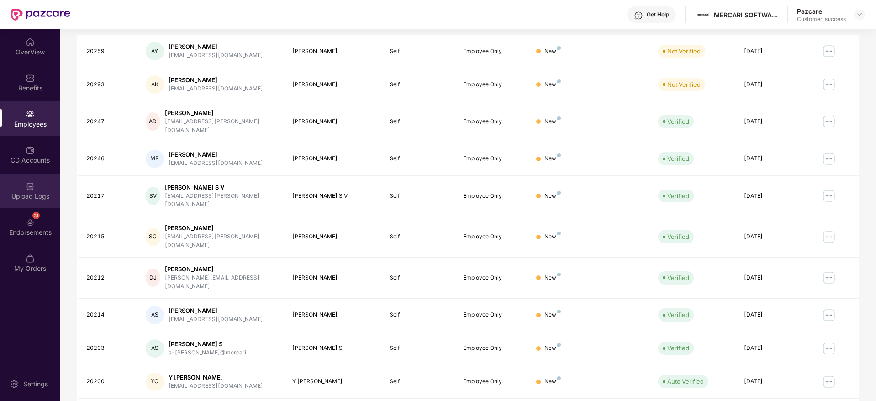
click at [31, 207] on div "Upload Logs" at bounding box center [30, 191] width 60 height 34
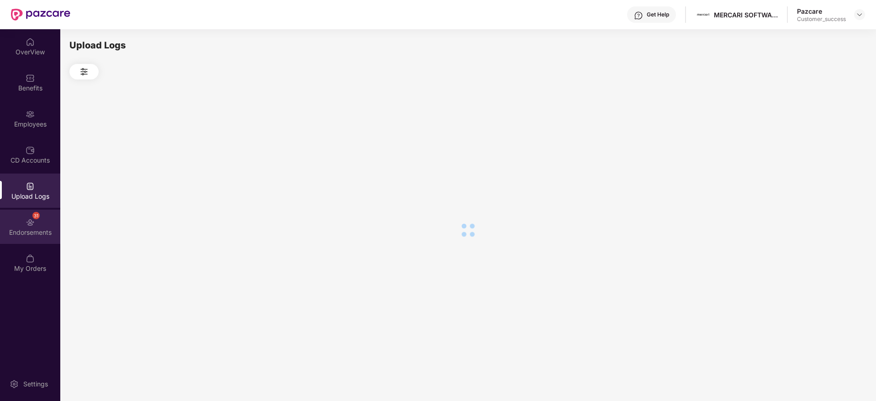
click at [36, 217] on div "31" at bounding box center [35, 215] width 7 height 7
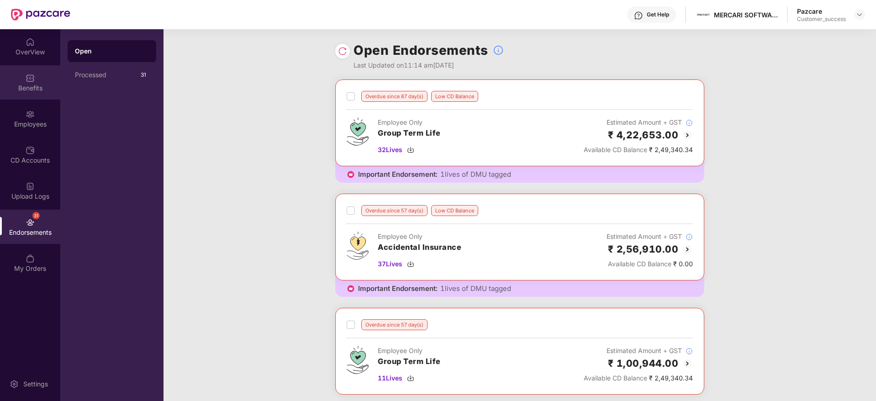
click at [26, 98] on div "Benefits" at bounding box center [30, 82] width 60 height 34
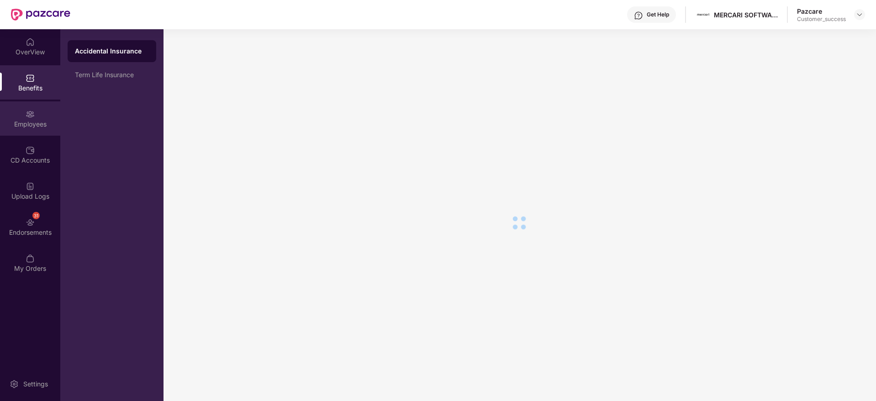
click at [28, 113] on img at bounding box center [30, 114] width 9 height 9
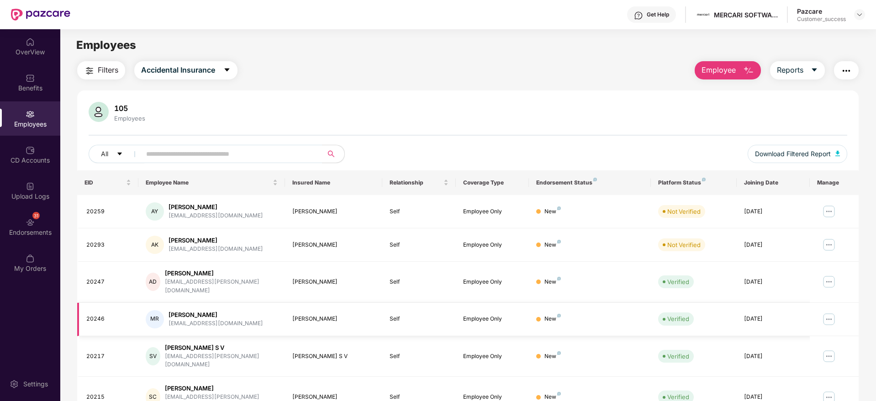
scroll to position [160, 0]
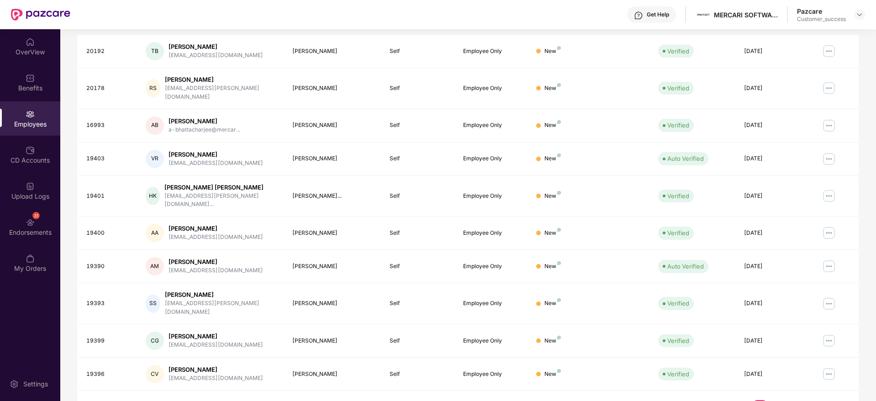
click at [773, 400] on link "3" at bounding box center [775, 407] width 15 height 14
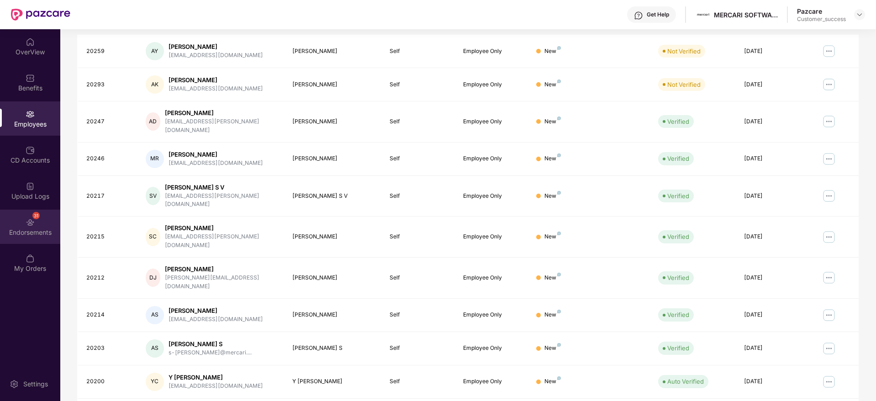
click at [34, 217] on div "31" at bounding box center [35, 215] width 7 height 7
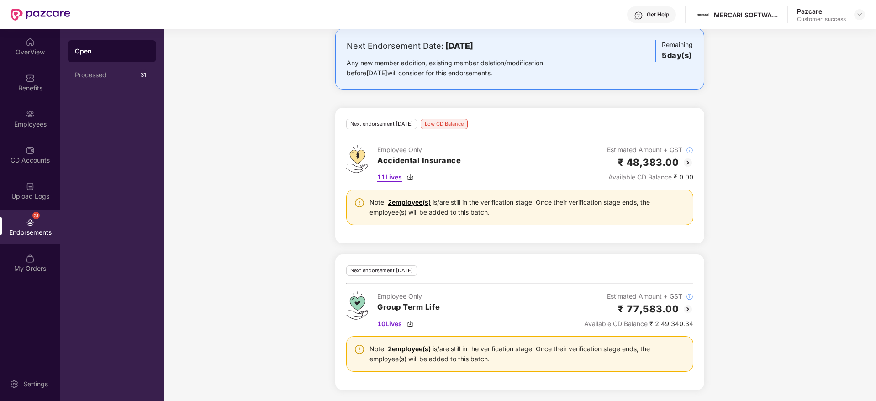
scroll to position [0, 0]
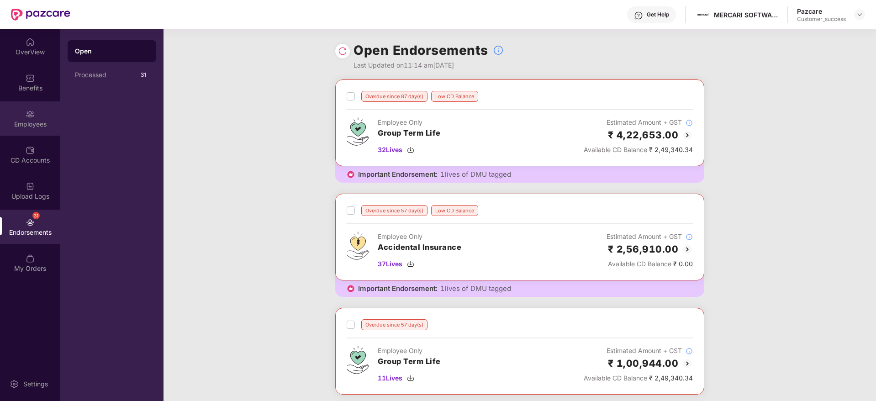
click at [23, 121] on div "Employees" at bounding box center [30, 124] width 60 height 9
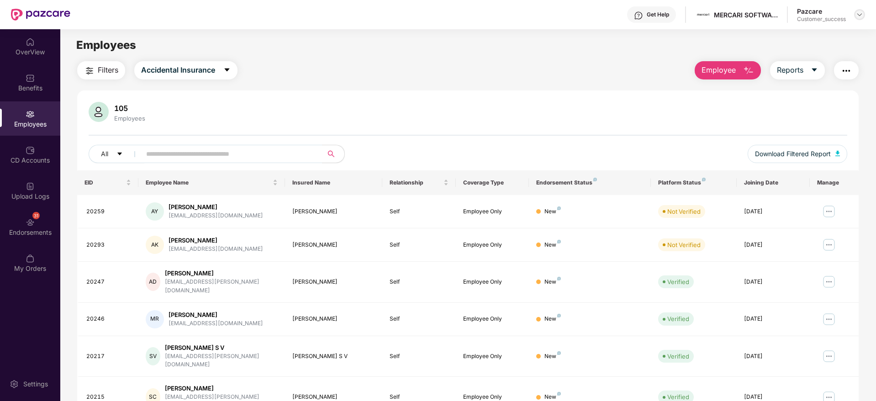
click at [864, 16] on div at bounding box center [859, 14] width 11 height 11
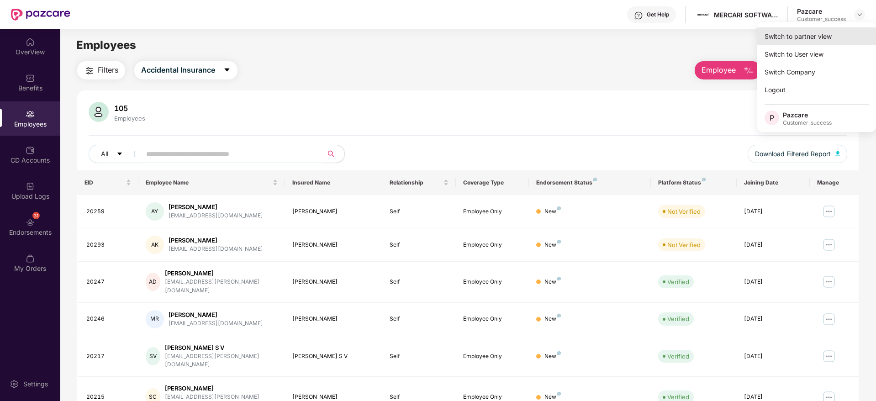
click at [829, 30] on div "Switch to partner view" at bounding box center [817, 36] width 119 height 18
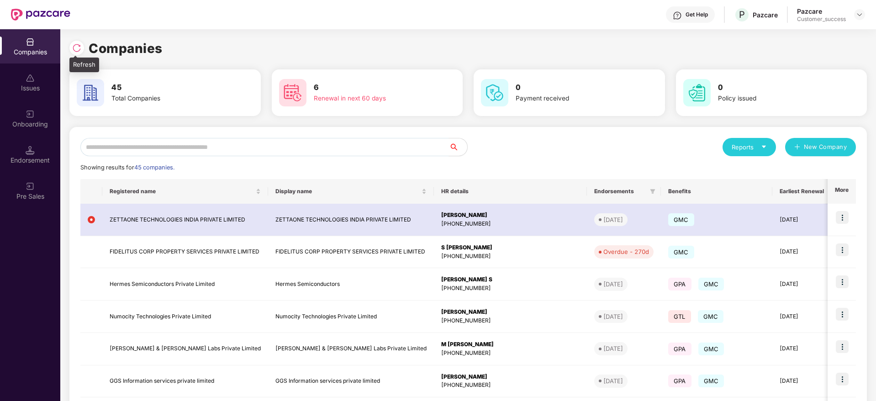
click at [77, 49] on img at bounding box center [76, 47] width 9 height 9
click at [70, 47] on div at bounding box center [76, 48] width 15 height 15
click at [77, 49] on img at bounding box center [76, 47] width 9 height 9
click at [73, 49] on img at bounding box center [76, 47] width 9 height 9
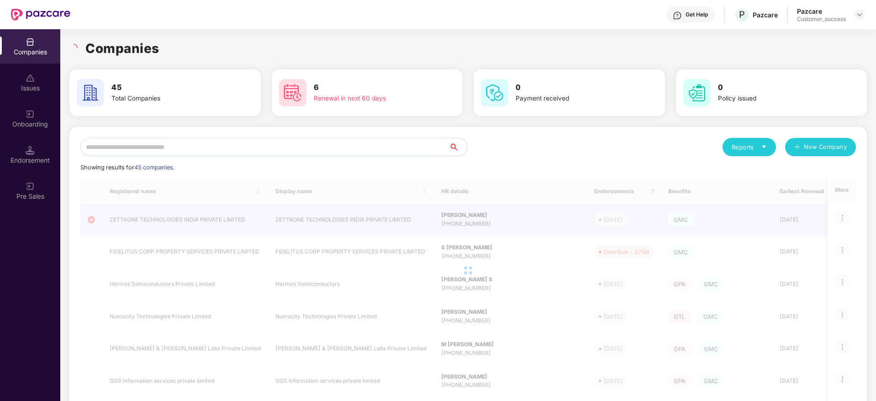
click at [217, 43] on div "Companies" at bounding box center [468, 48] width 798 height 20
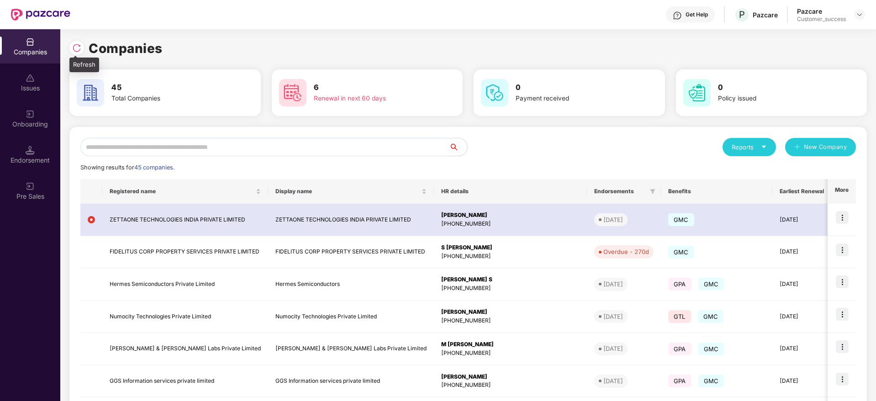
click at [79, 44] on img at bounding box center [76, 47] width 9 height 9
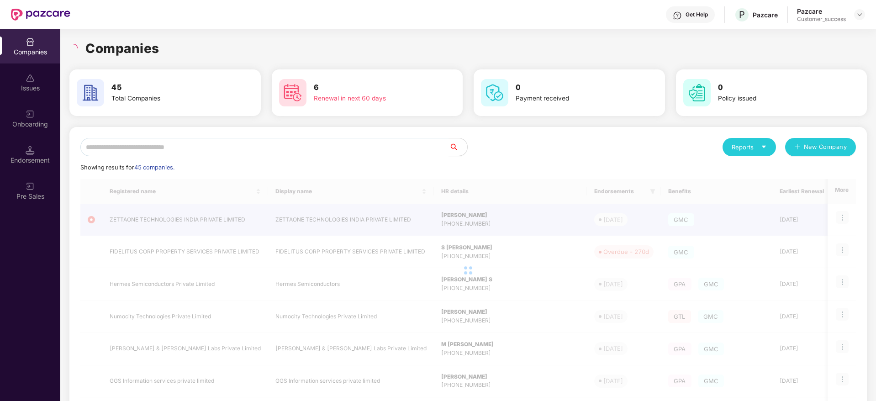
click at [178, 58] on div "Companies" at bounding box center [468, 48] width 798 height 20
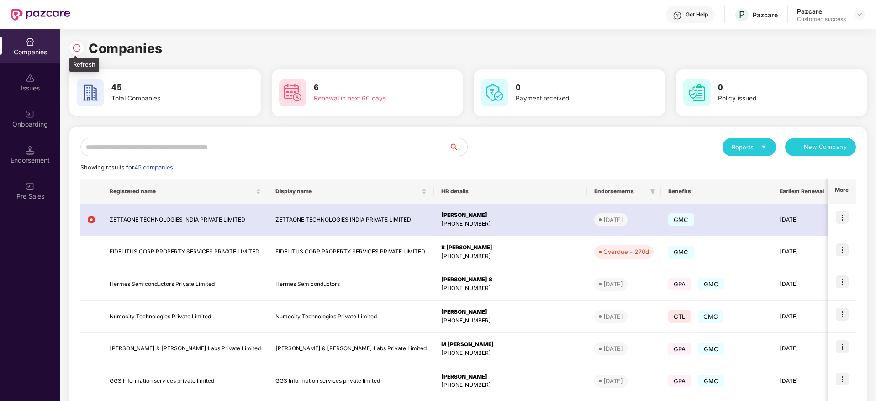
click at [76, 52] on img at bounding box center [76, 47] width 9 height 9
click at [145, 50] on h1 "Companies" at bounding box center [126, 48] width 74 height 20
click at [75, 46] on img at bounding box center [76, 47] width 9 height 9
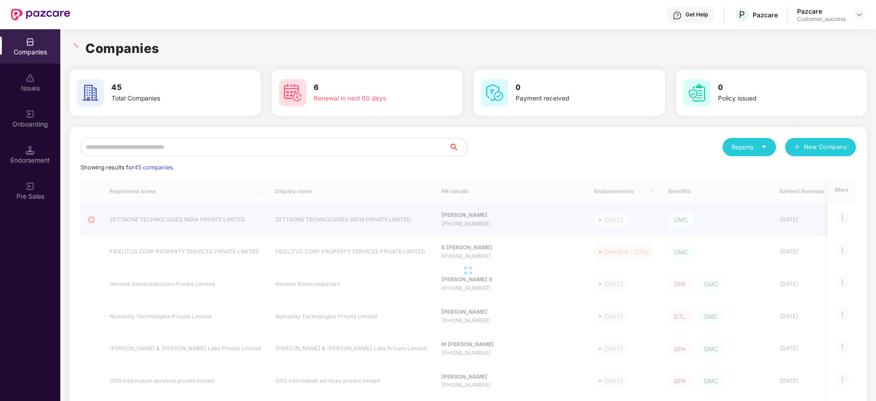
click at [208, 149] on input "text" at bounding box center [264, 147] width 369 height 18
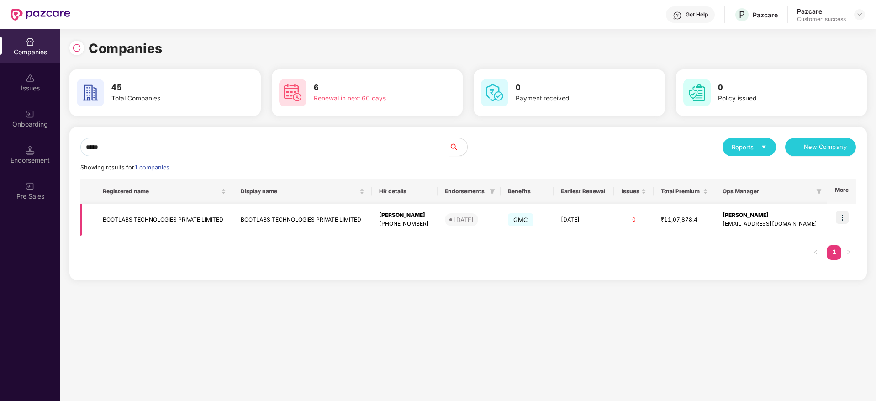
type input "*****"
click at [169, 221] on td "BOOTLABS TECHNOLOGIES PRIVATE LIMITED" at bounding box center [164, 220] width 138 height 32
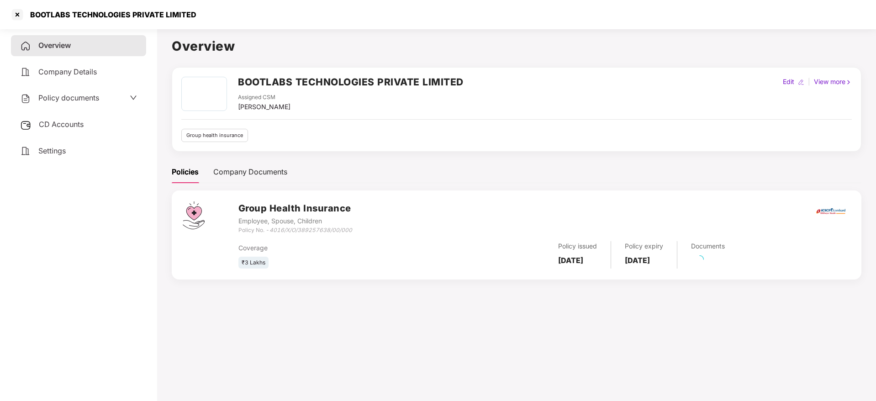
click at [90, 94] on span "Policy documents" at bounding box center [68, 97] width 61 height 9
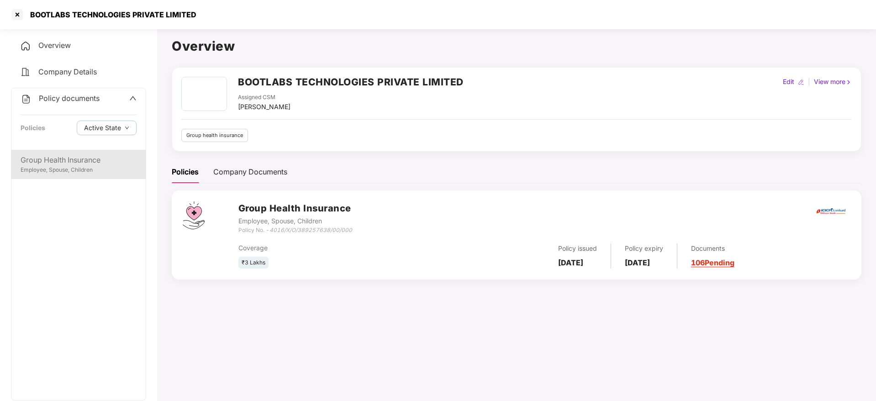
click at [89, 161] on div "Group Health Insurance" at bounding box center [79, 159] width 116 height 11
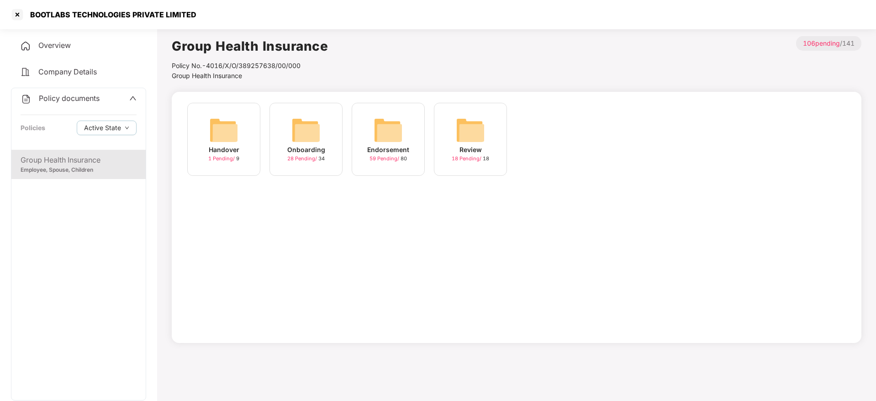
click at [383, 139] on img at bounding box center [388, 130] width 29 height 29
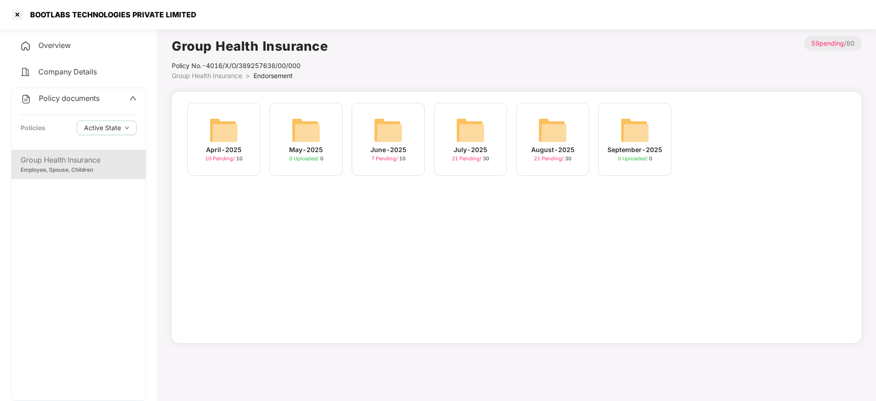
click at [556, 137] on img at bounding box center [552, 130] width 29 height 29
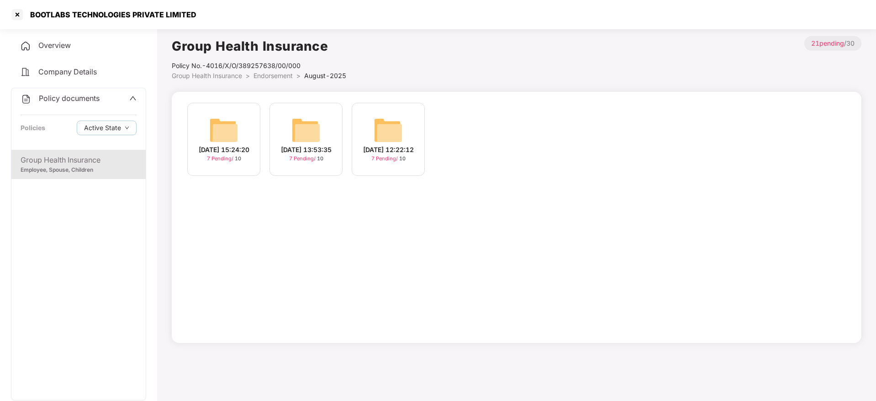
click at [234, 130] on img at bounding box center [223, 130] width 29 height 29
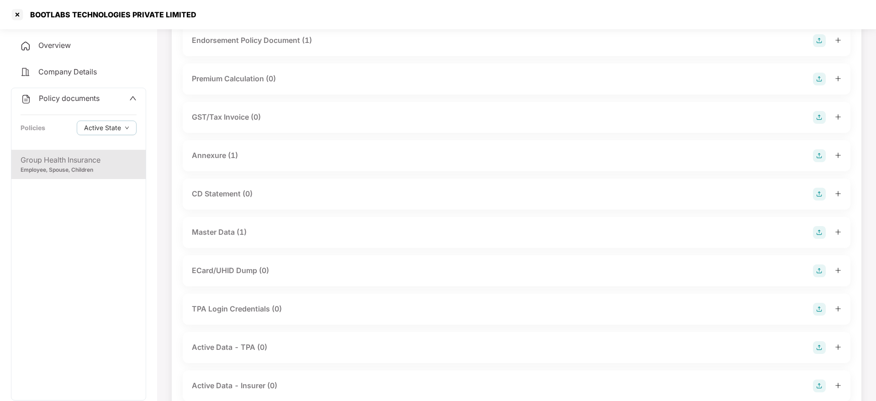
scroll to position [80, 0]
click at [291, 230] on div "Master Data (1)" at bounding box center [517, 229] width 650 height 13
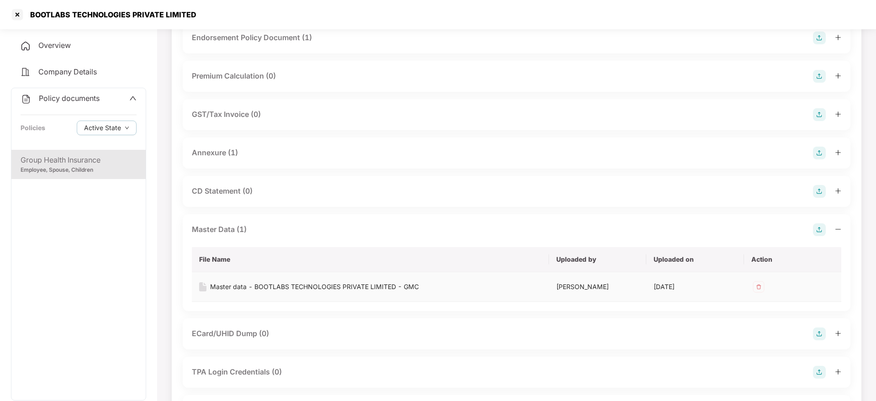
click at [263, 283] on div "Master data - BOOTLABS TECHNOLOGIES PRIVATE LIMITED - GMC" at bounding box center [314, 287] width 209 height 10
click at [20, 14] on div at bounding box center [17, 14] width 15 height 15
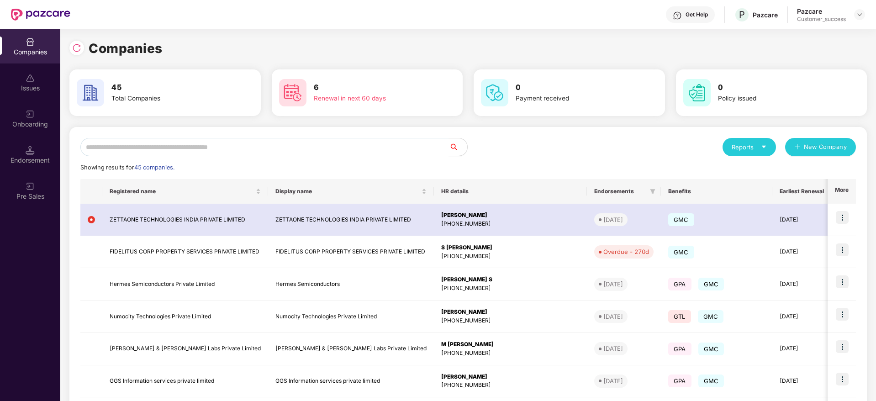
scroll to position [0, 0]
click at [80, 48] on img at bounding box center [76, 47] width 9 height 9
click at [76, 52] on img at bounding box center [76, 47] width 9 height 9
click at [199, 43] on div "Companies" at bounding box center [468, 48] width 798 height 20
